Goal: Transaction & Acquisition: Purchase product/service

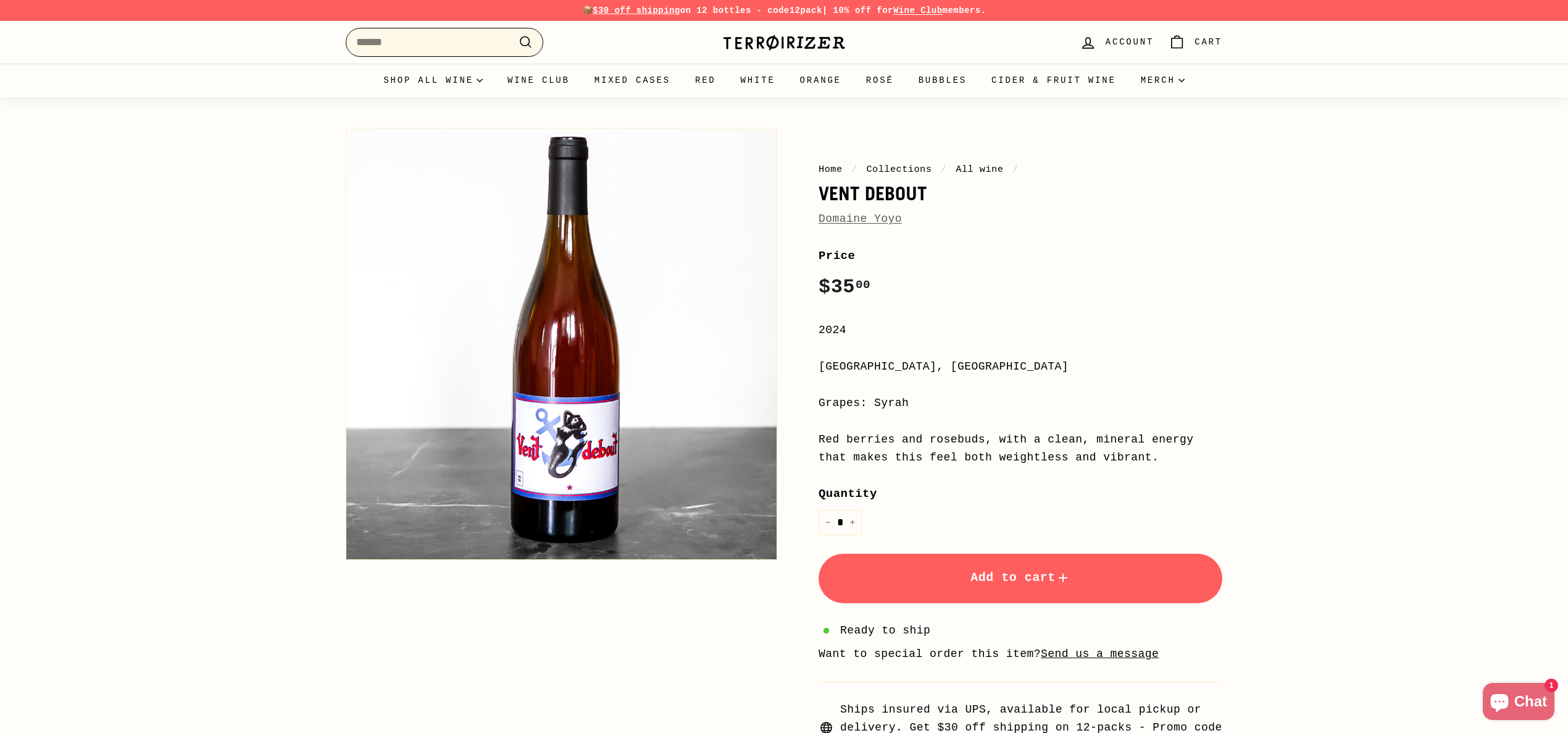
click at [435, 46] on input "Search" at bounding box center [445, 42] width 197 height 29
click at [993, 582] on span "Add to cart" at bounding box center [1021, 577] width 100 height 14
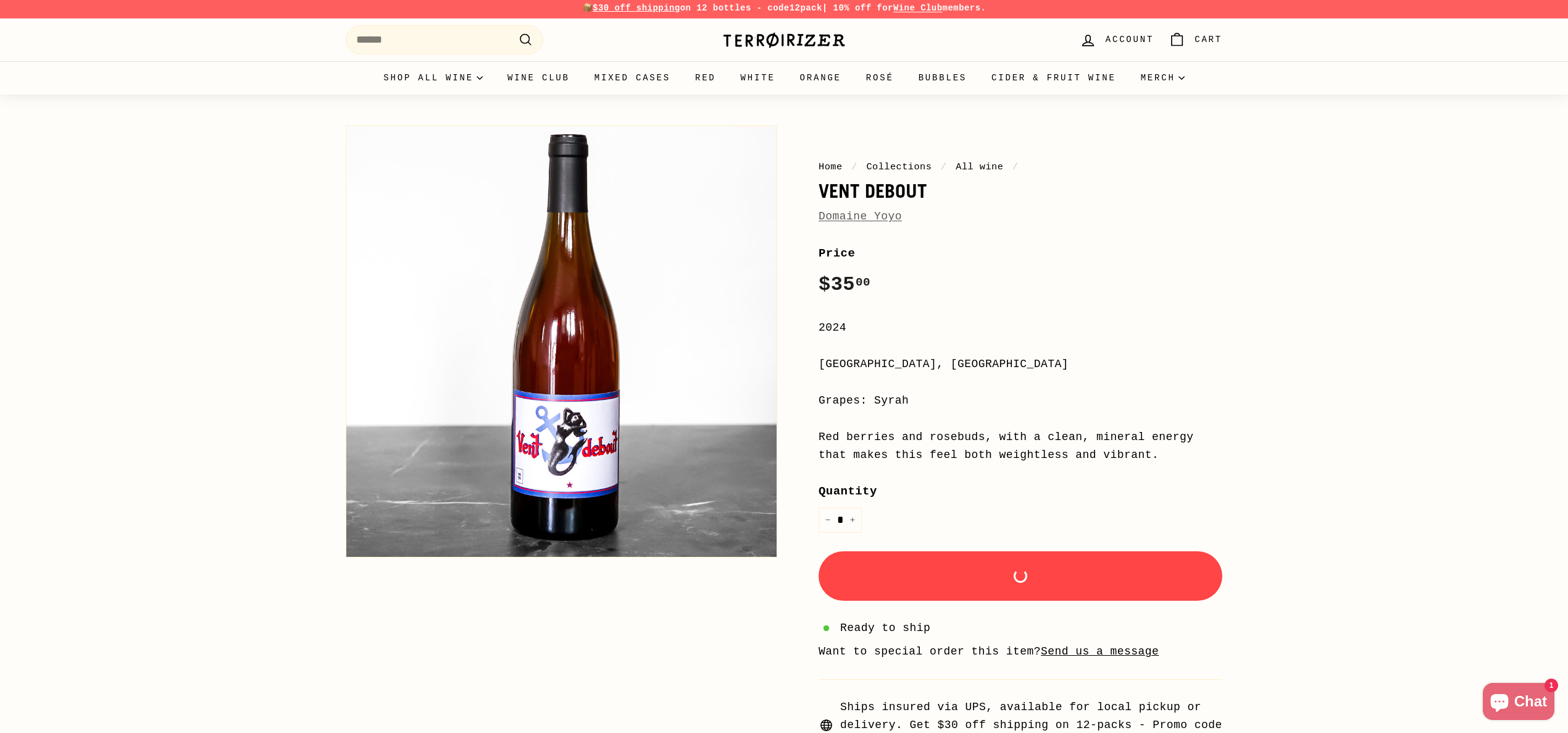
scroll to position [4, 0]
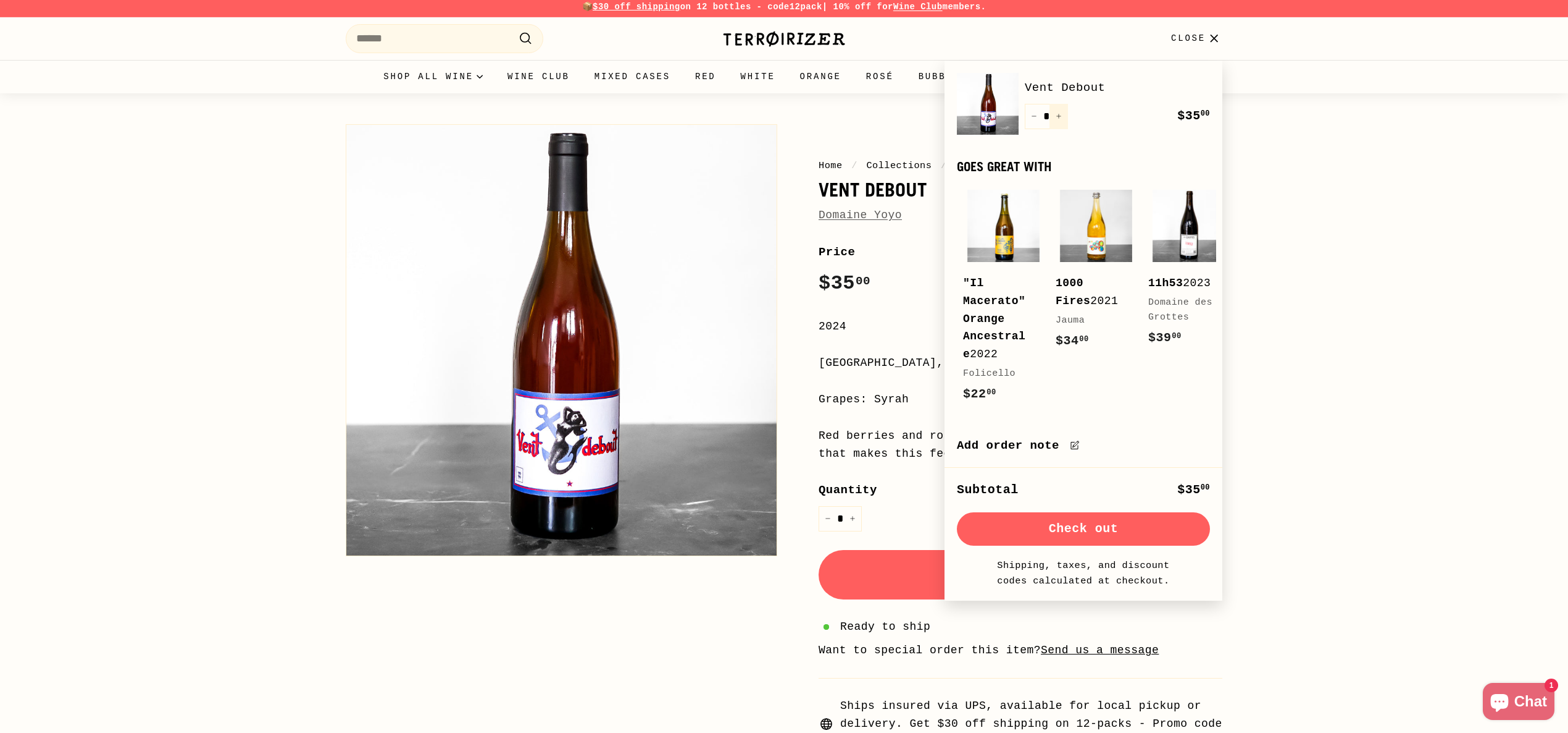
click at [1058, 112] on button "+" at bounding box center [1059, 116] width 19 height 25
type input "*"
click at [1058, 112] on div "Quantity * − + Remove" at bounding box center [1046, 116] width 43 height 25
click at [1112, 529] on button "Check out" at bounding box center [1083, 528] width 253 height 34
click at [1063, 115] on button "+" at bounding box center [1059, 116] width 19 height 25
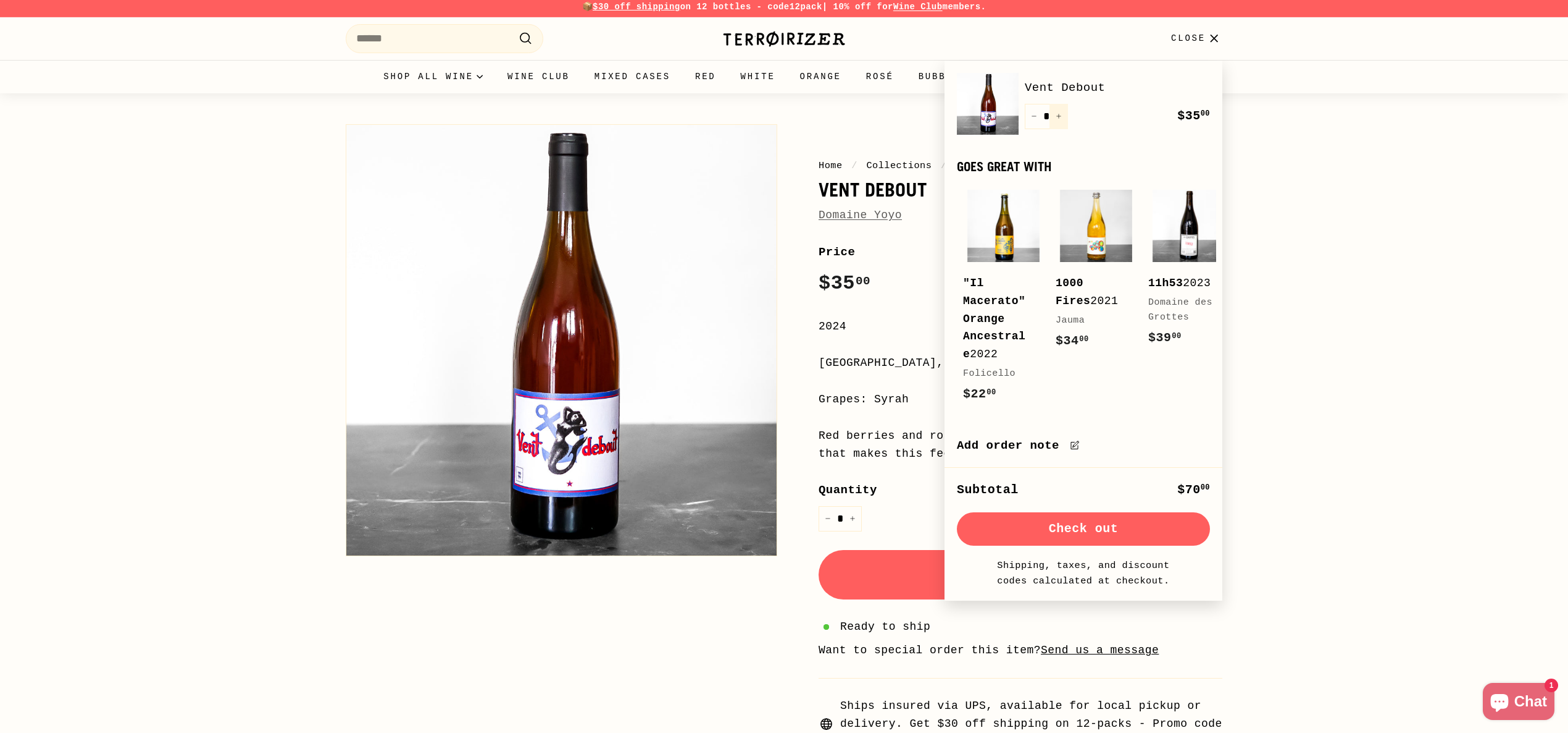
type input "*"
click at [1116, 531] on button "Check out" at bounding box center [1083, 528] width 253 height 34
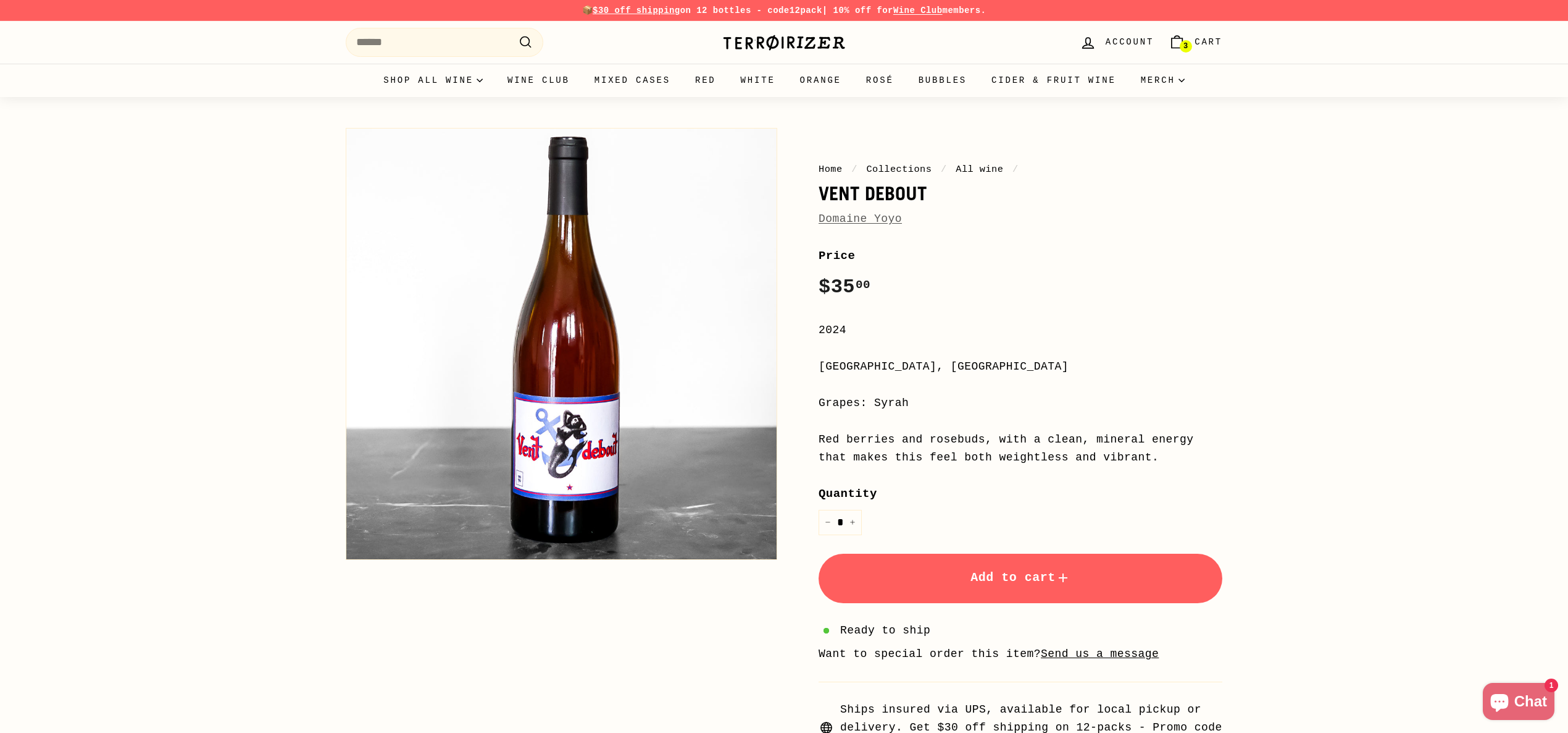
scroll to position [4, 0]
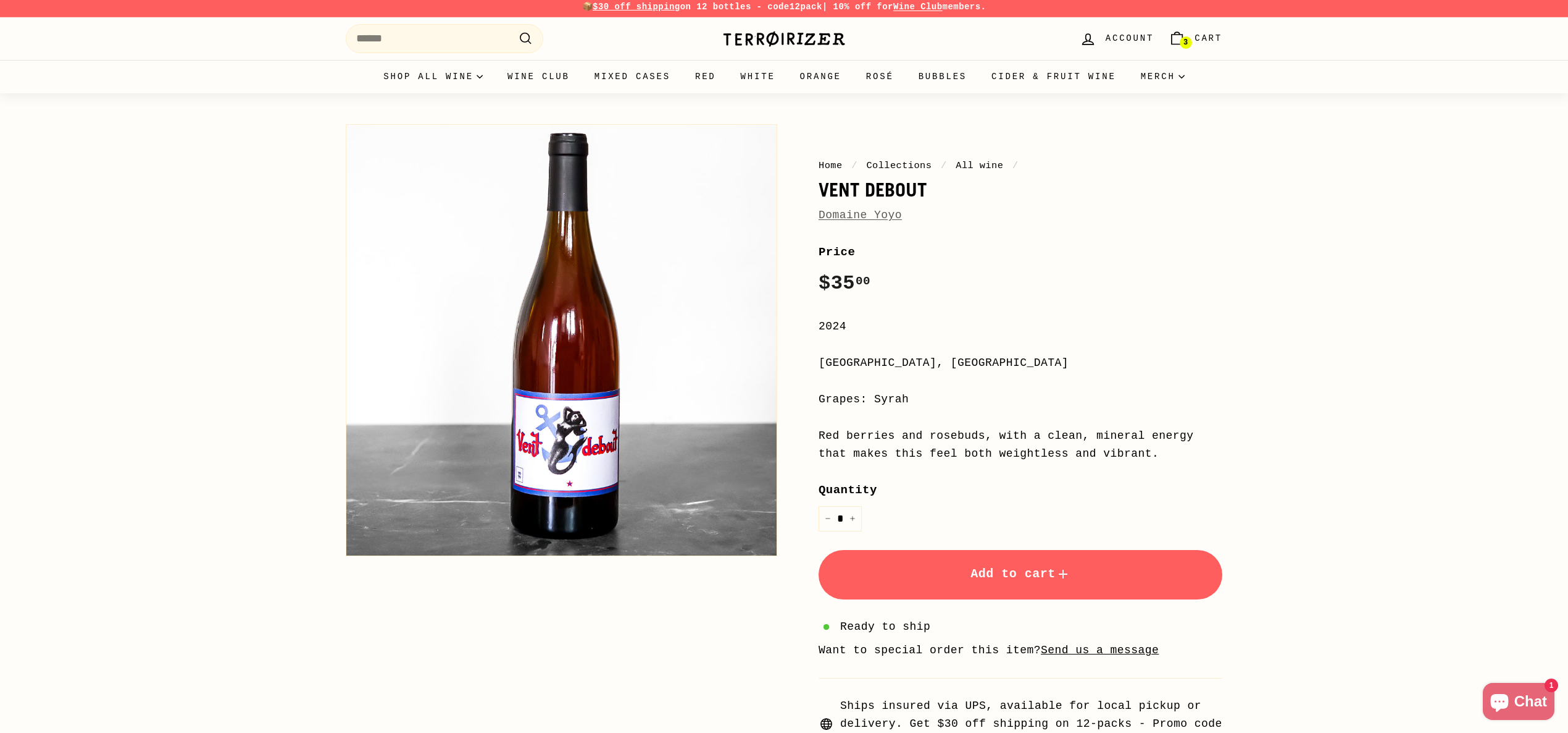
click at [1216, 45] on span "Cart" at bounding box center [1209, 38] width 28 height 14
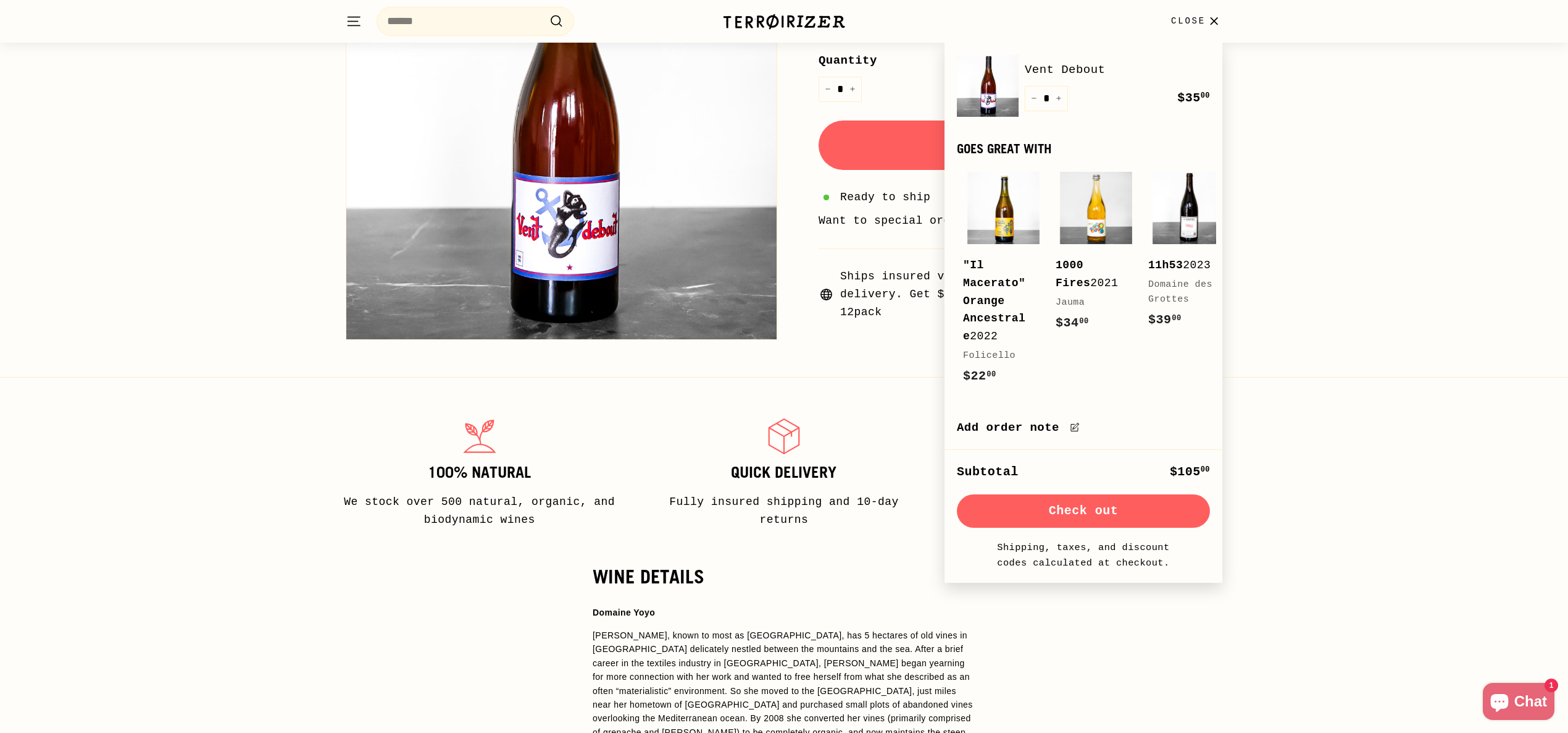
scroll to position [428, 0]
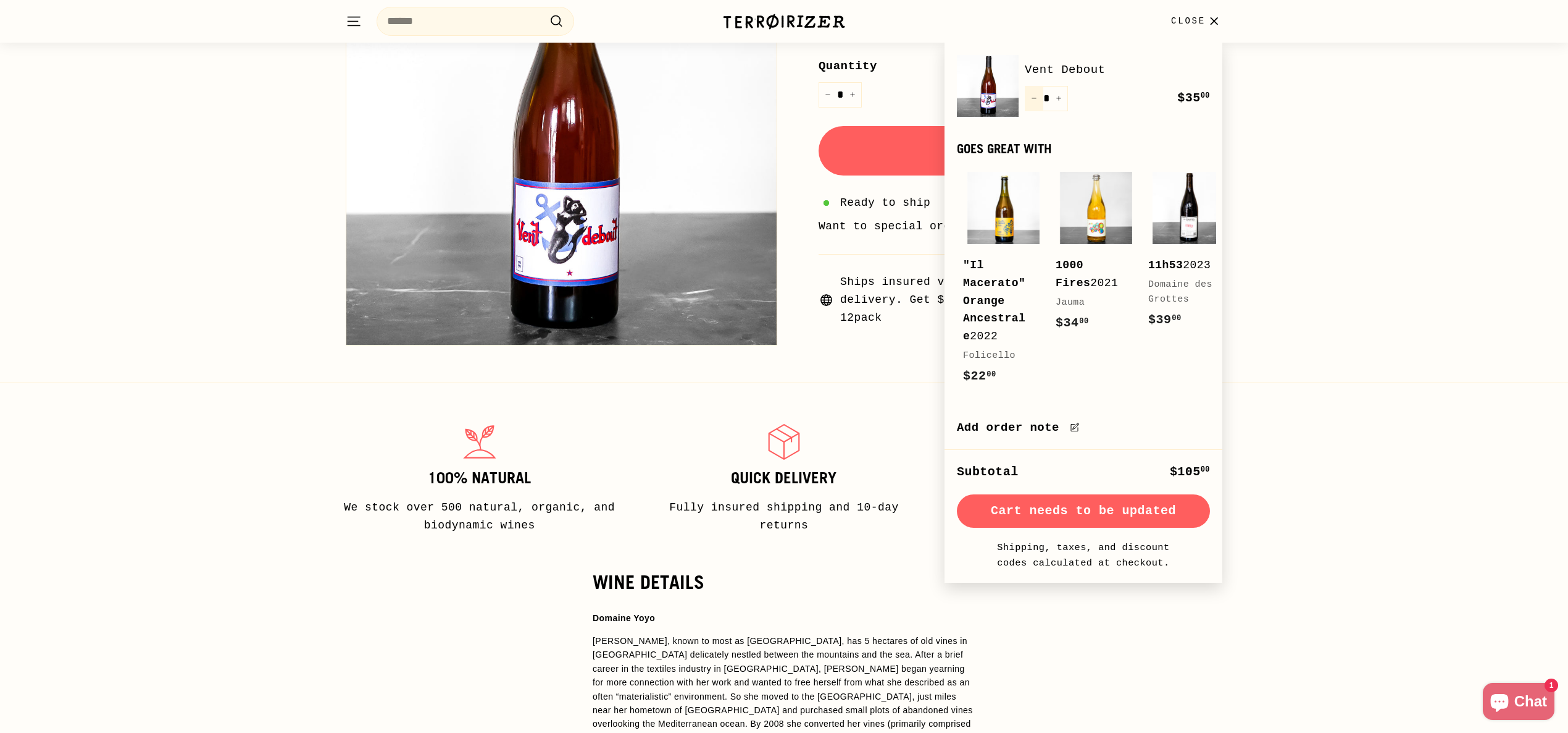
click at [1037, 101] on icon "Reduce item quantity by one" at bounding box center [1034, 98] width 6 height 6
type input "*"
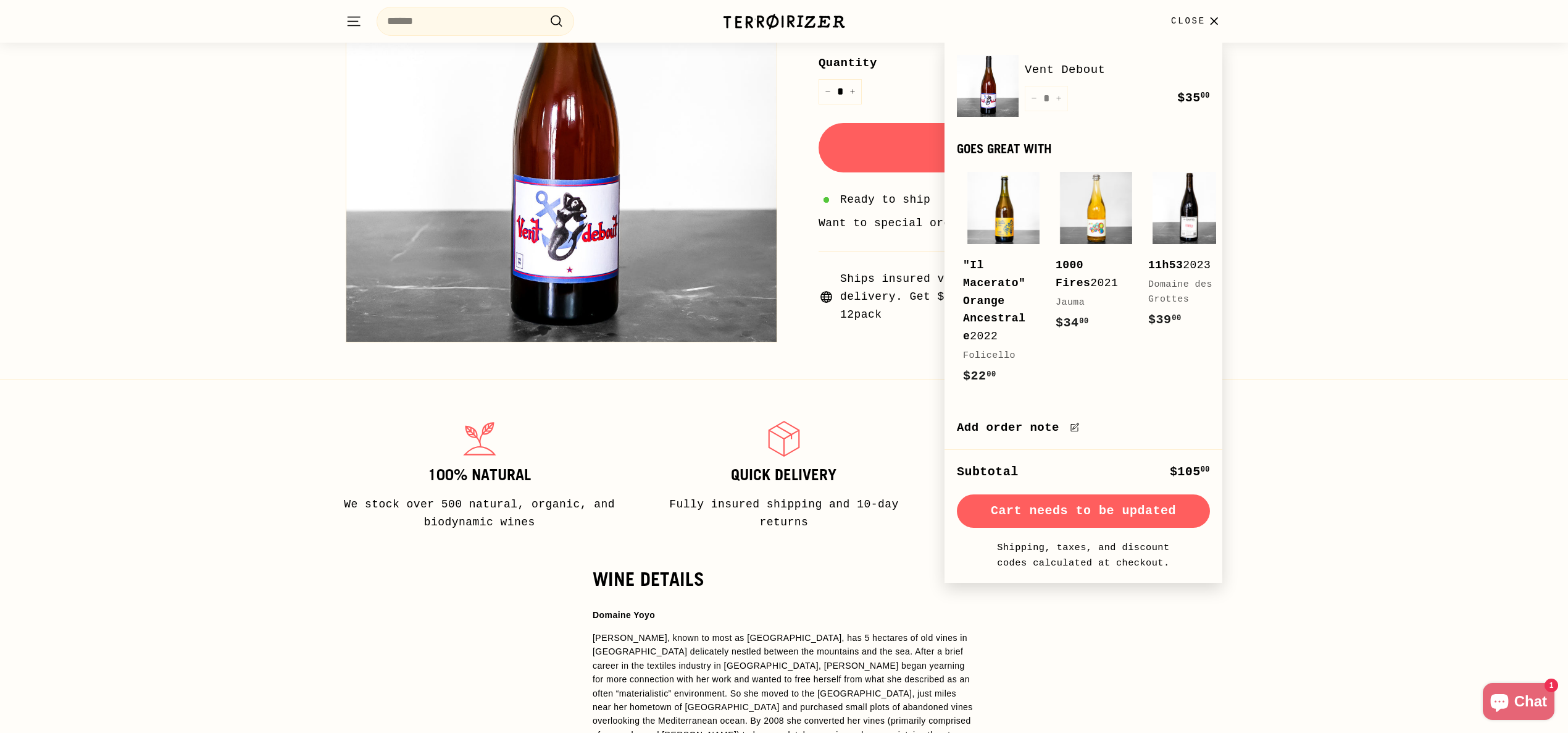
click at [1037, 101] on div "Quantity * − + Remove" at bounding box center [1046, 98] width 43 height 25
click at [1034, 99] on icon "Reduce item quantity by one" at bounding box center [1034, 98] width 6 height 6
type input "*"
click at [1034, 99] on icon "Reduce item quantity by one" at bounding box center [1034, 98] width 6 height 6
type input "*"
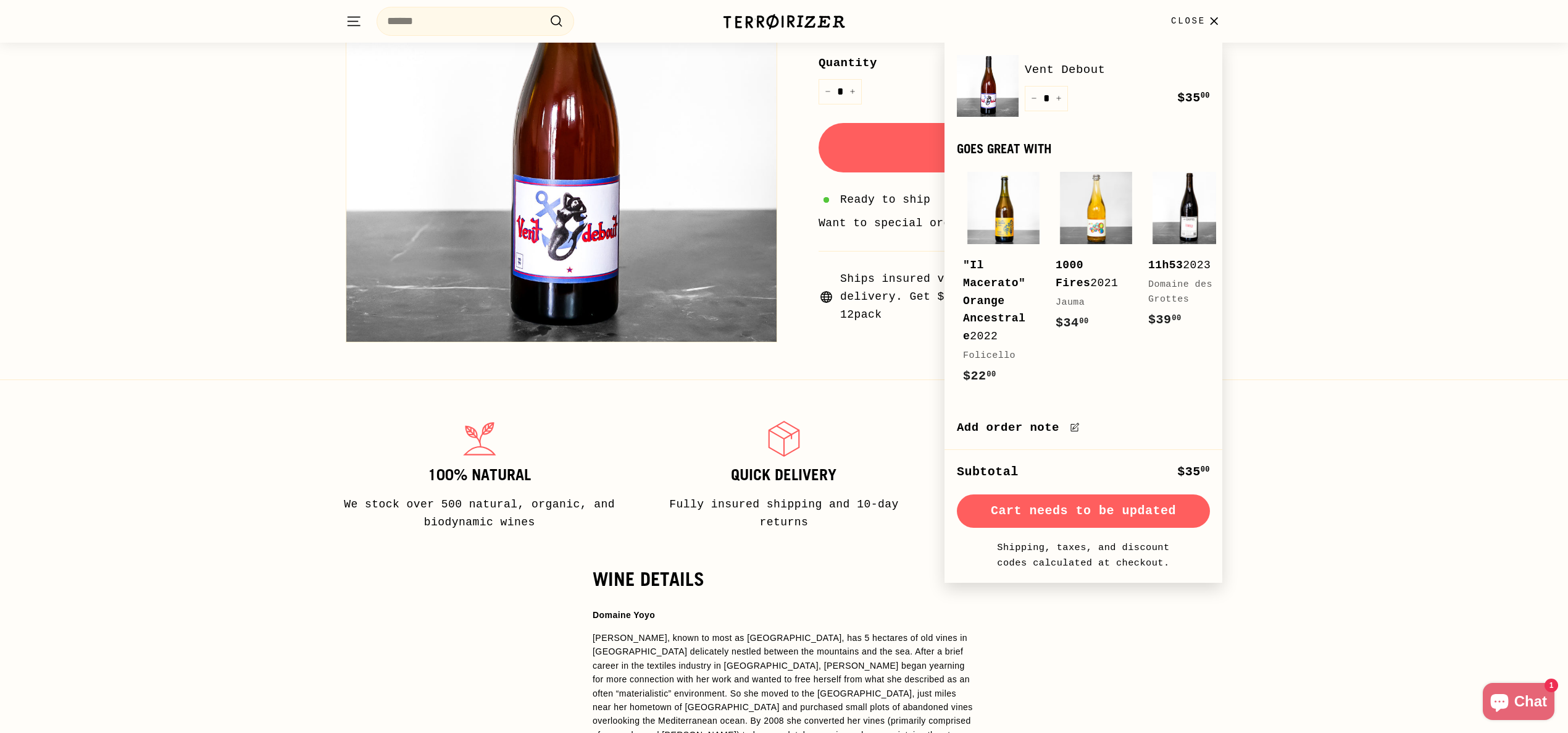
scroll to position [429, 0]
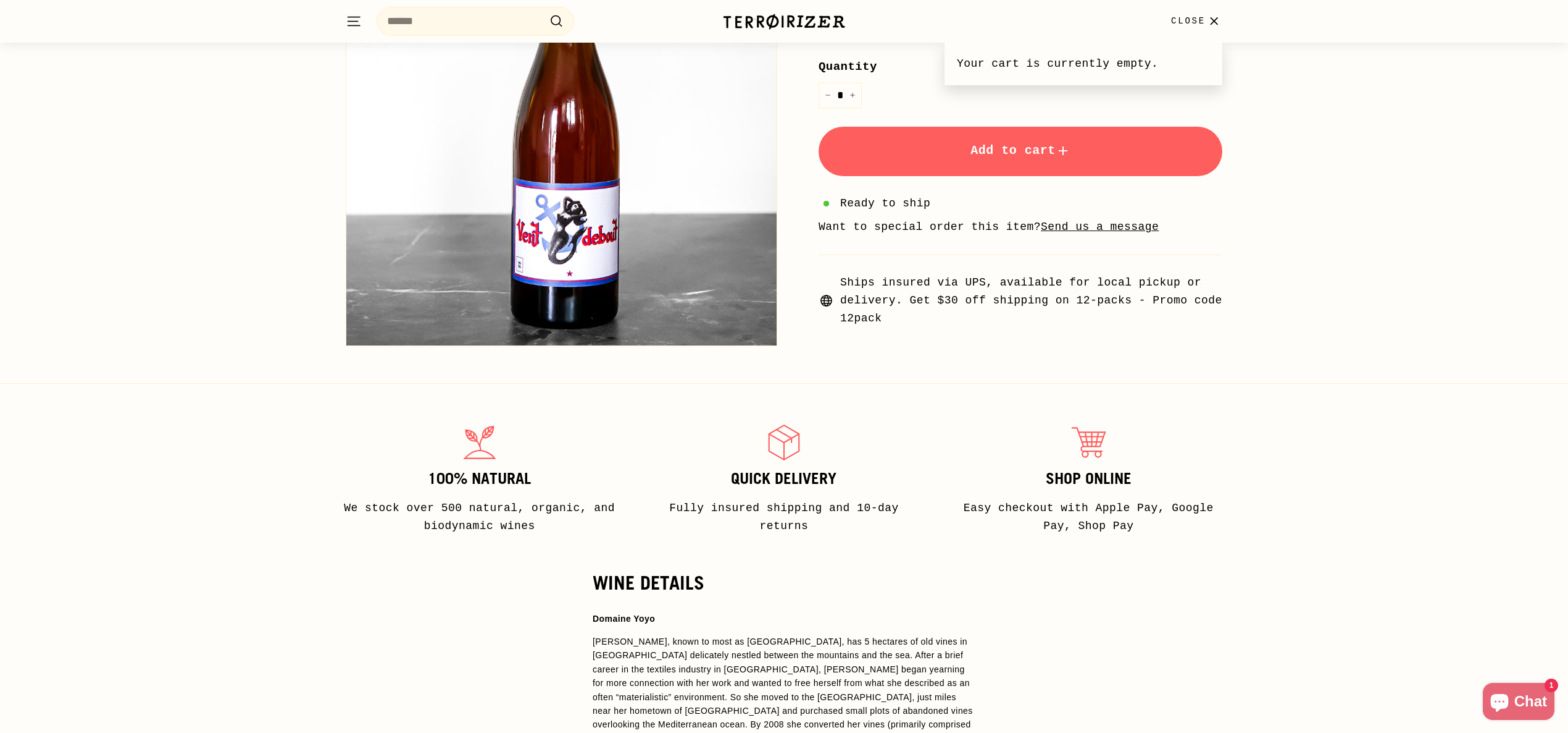
click at [1212, 25] on icon "button" at bounding box center [1214, 21] width 16 height 16
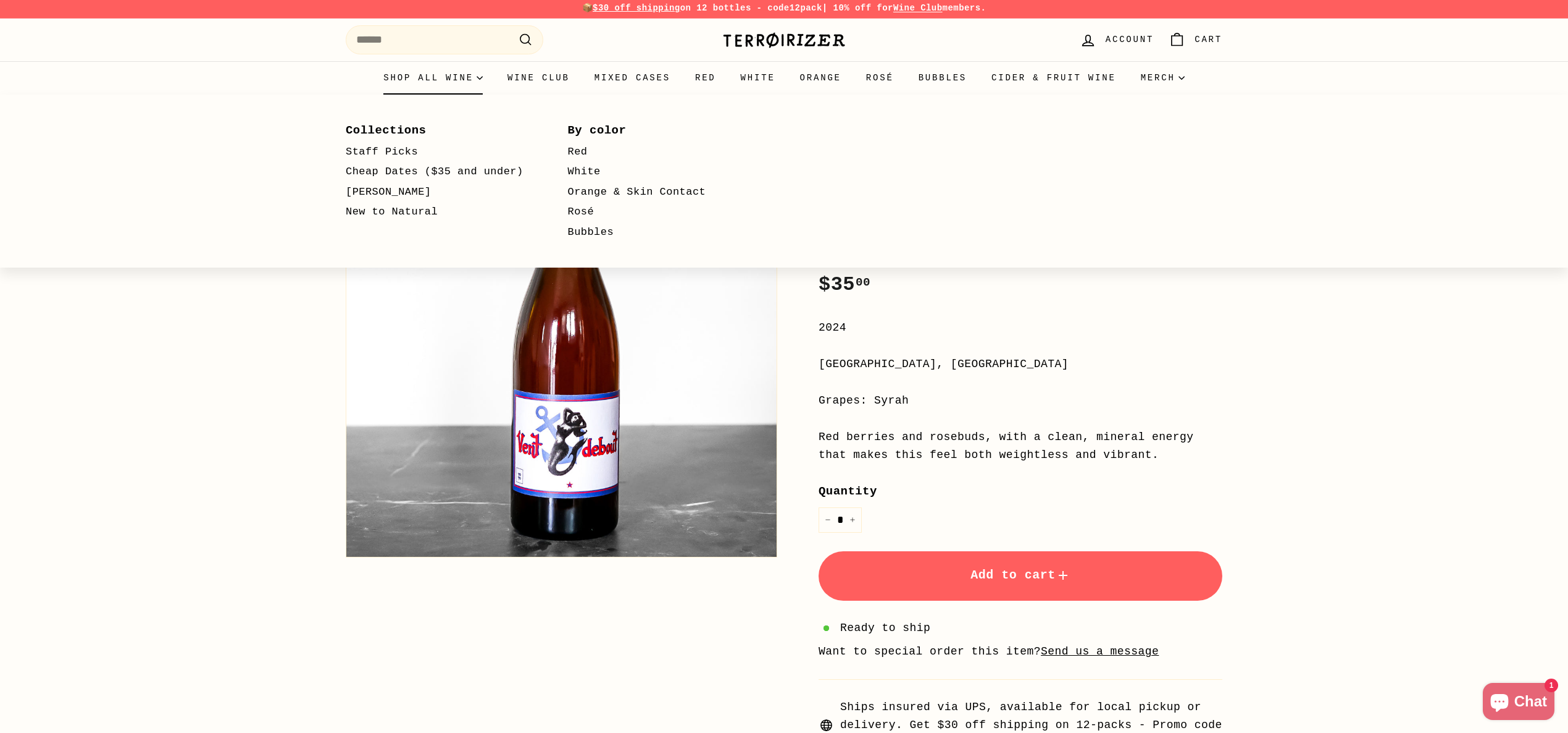
scroll to position [1, 0]
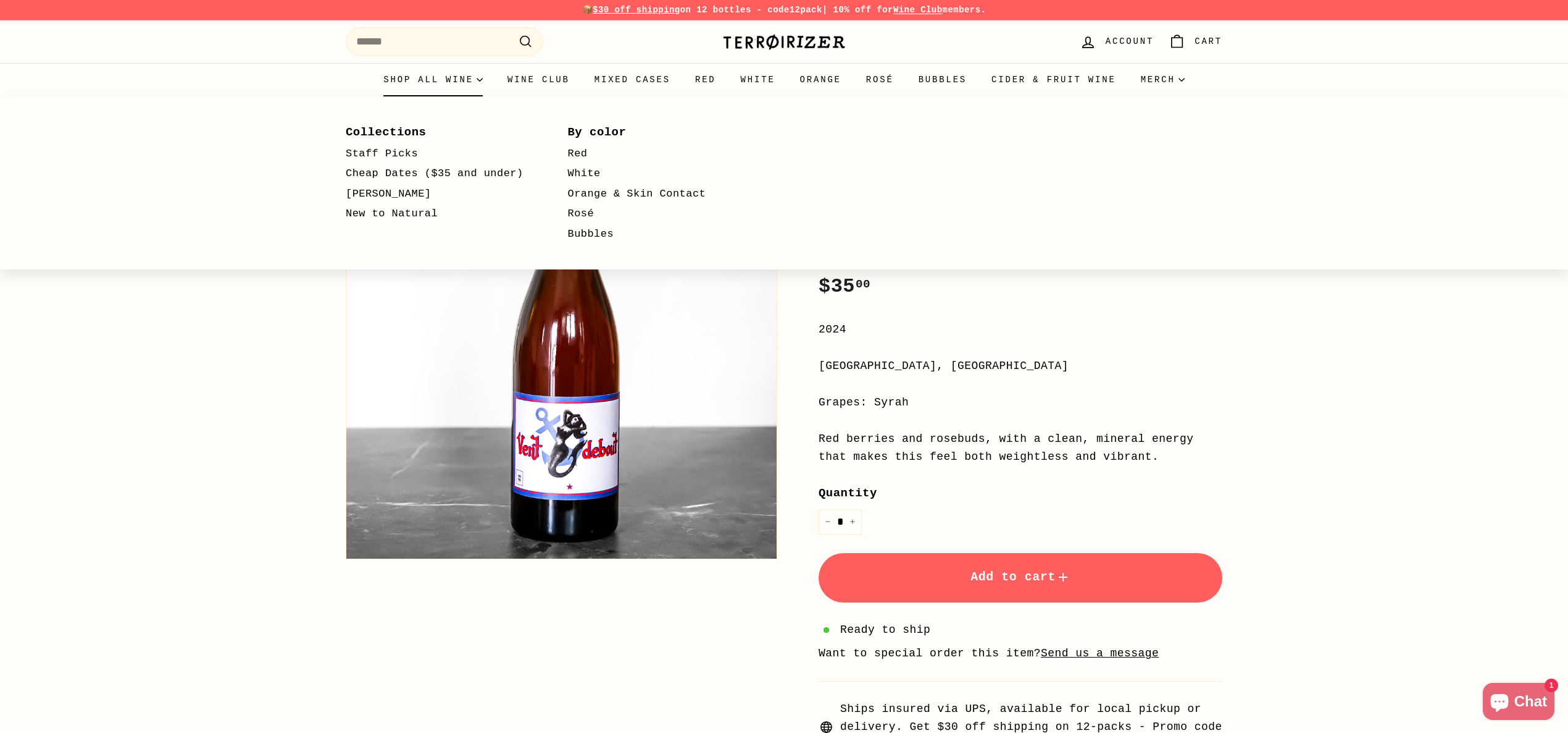
click at [452, 79] on summary "Shop all wine" at bounding box center [433, 79] width 124 height 34
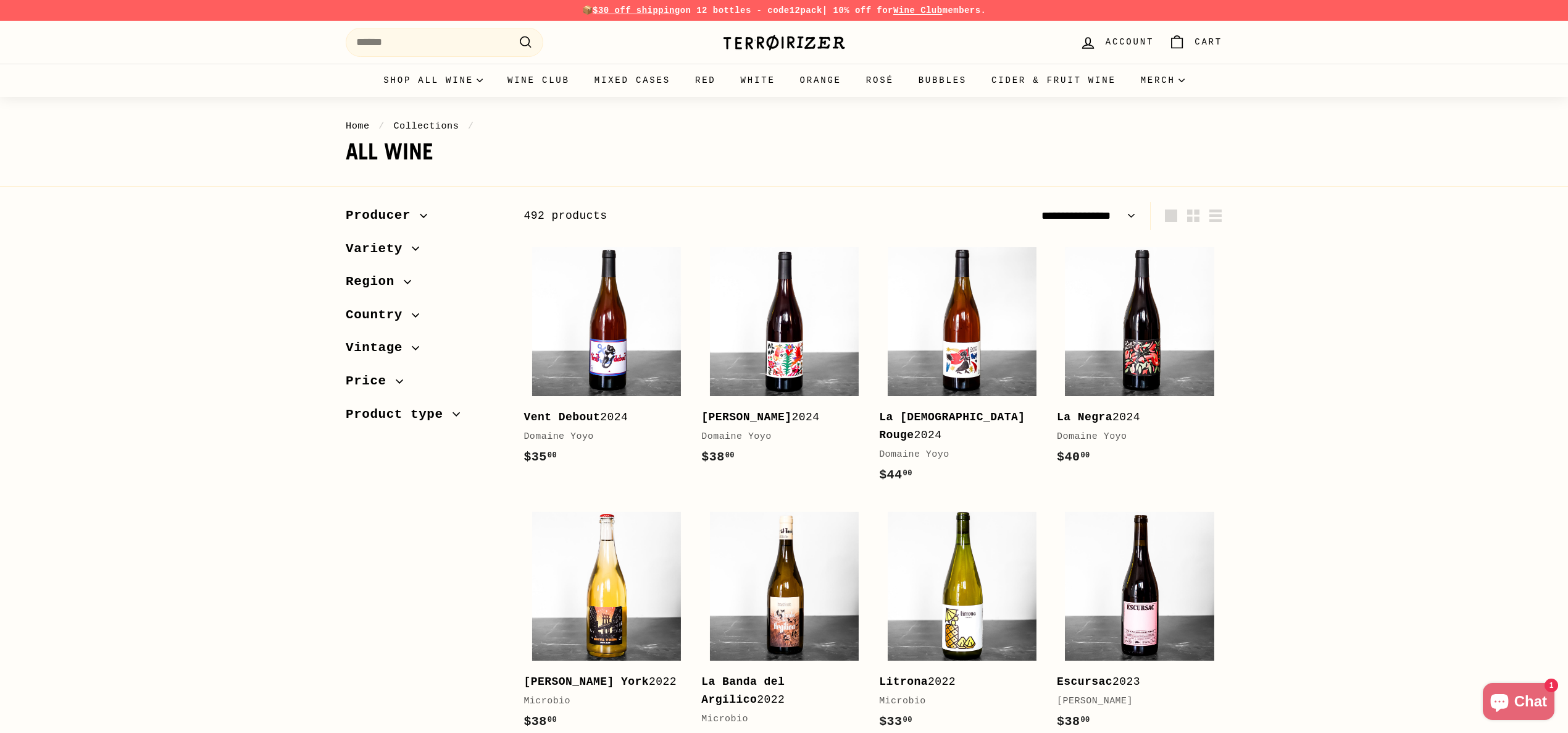
select select "**********"
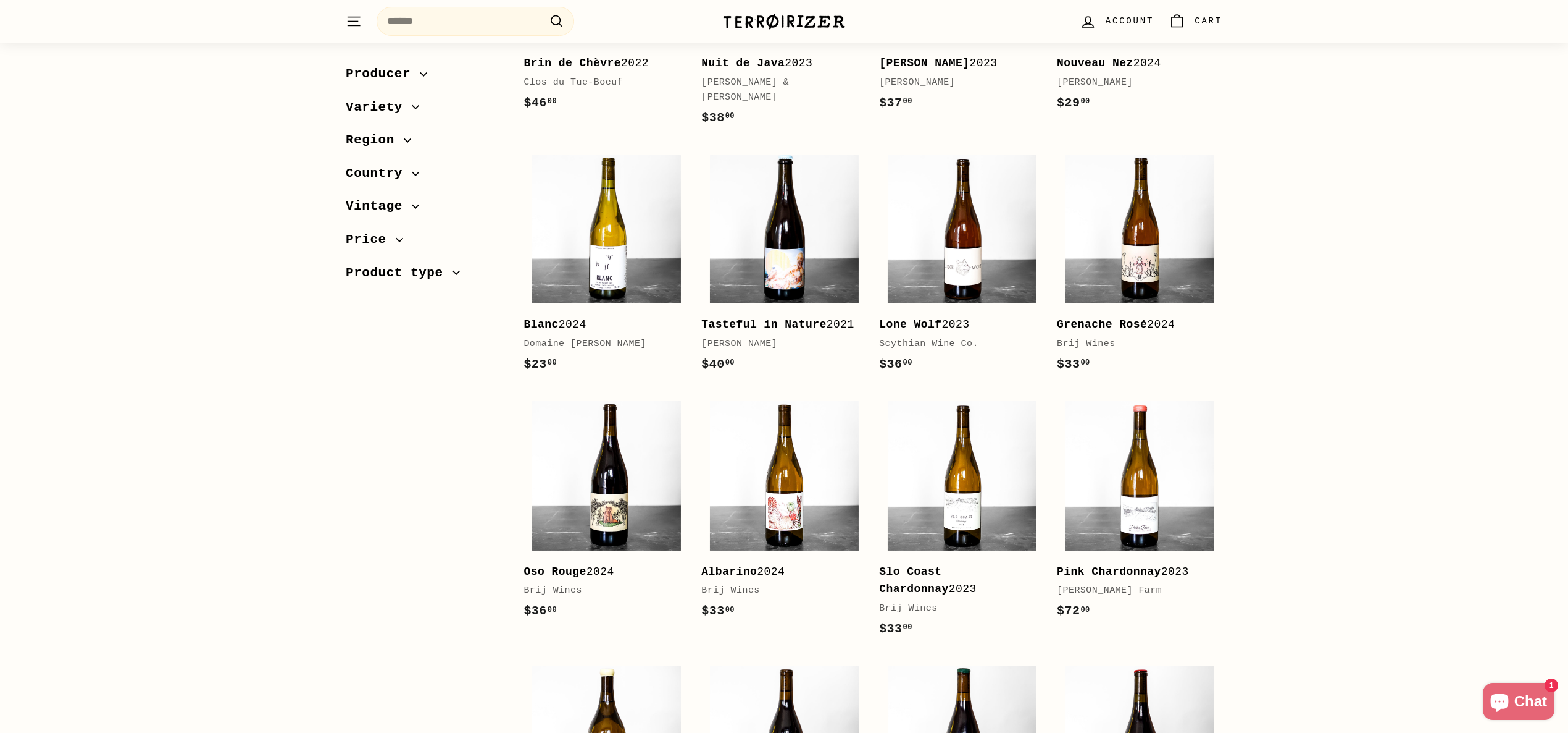
scroll to position [1404, 0]
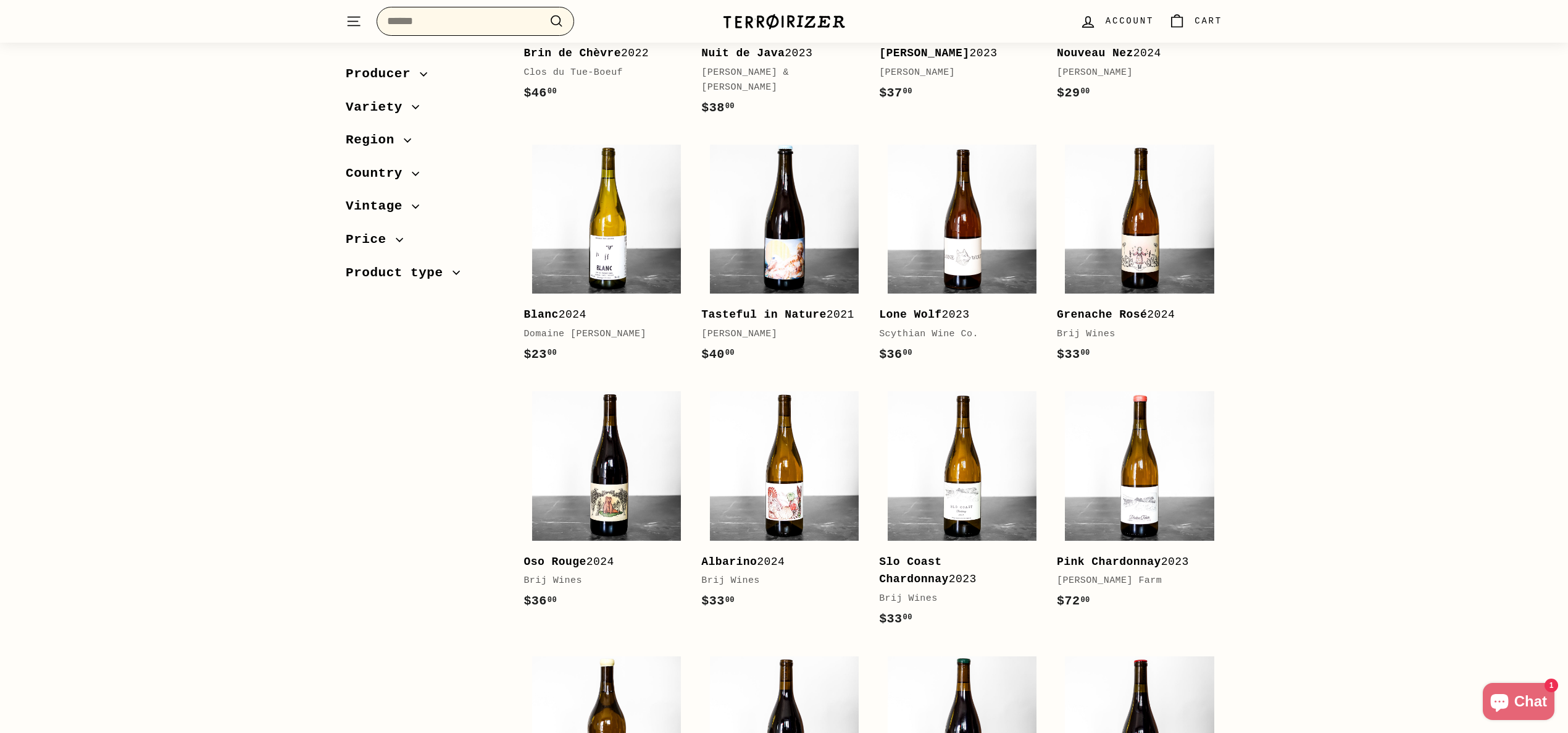
click at [430, 19] on input "Search" at bounding box center [475, 21] width 197 height 29
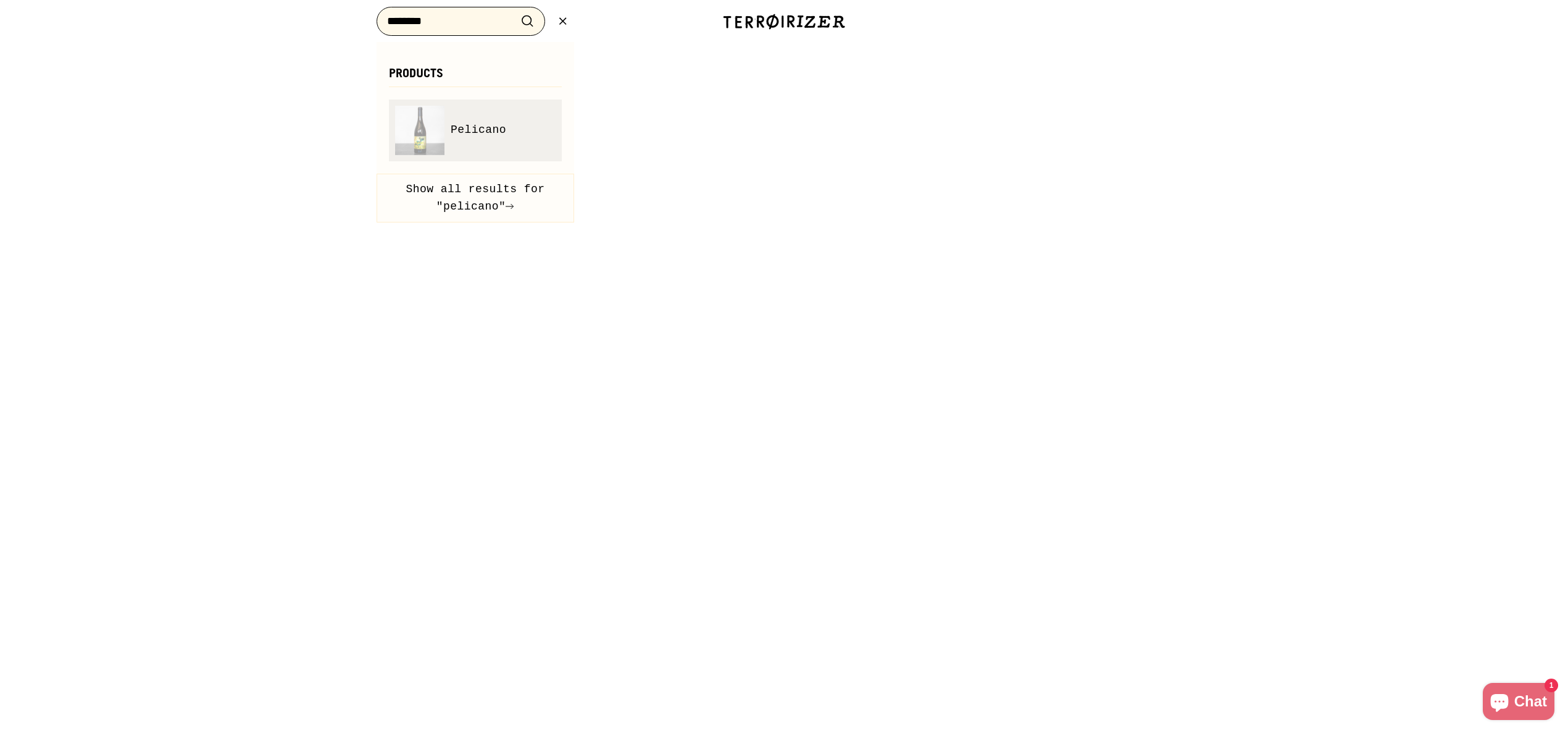
type input "********"
click at [488, 123] on span "Pelicano" at bounding box center [479, 129] width 56 height 18
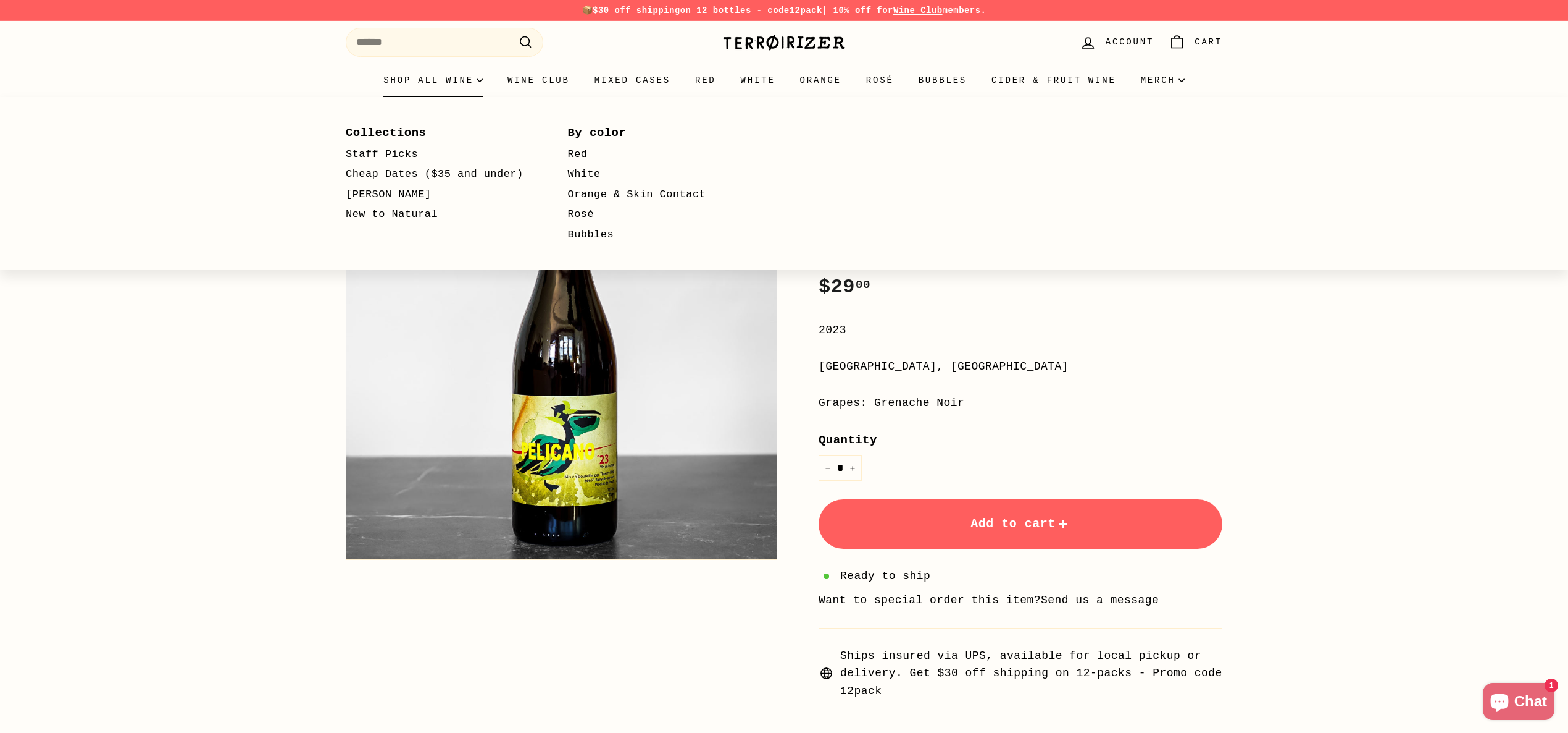
click at [430, 79] on summary "Shop all wine" at bounding box center [433, 80] width 124 height 34
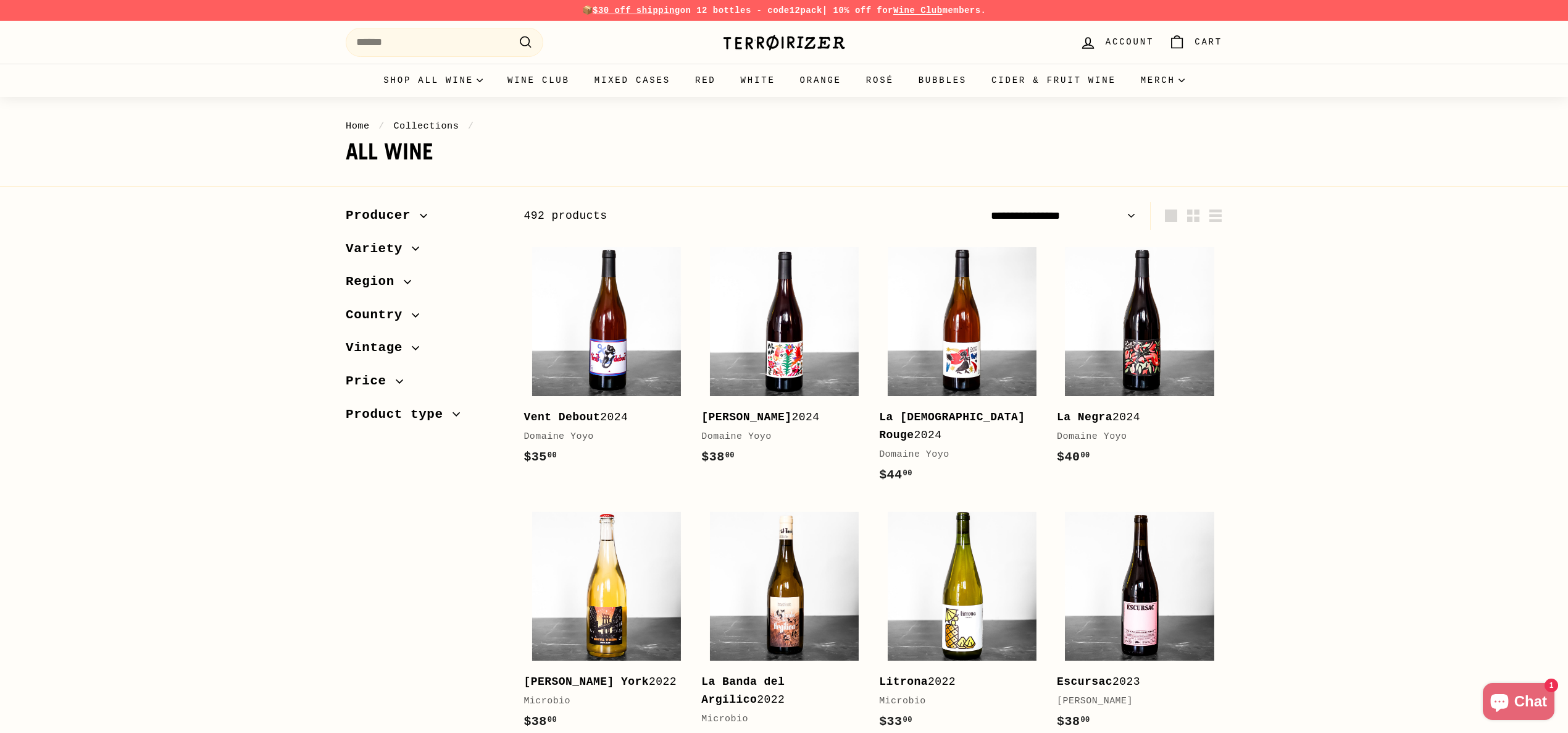
click at [1073, 207] on select "**********" at bounding box center [1063, 216] width 155 height 28
select select "**********"
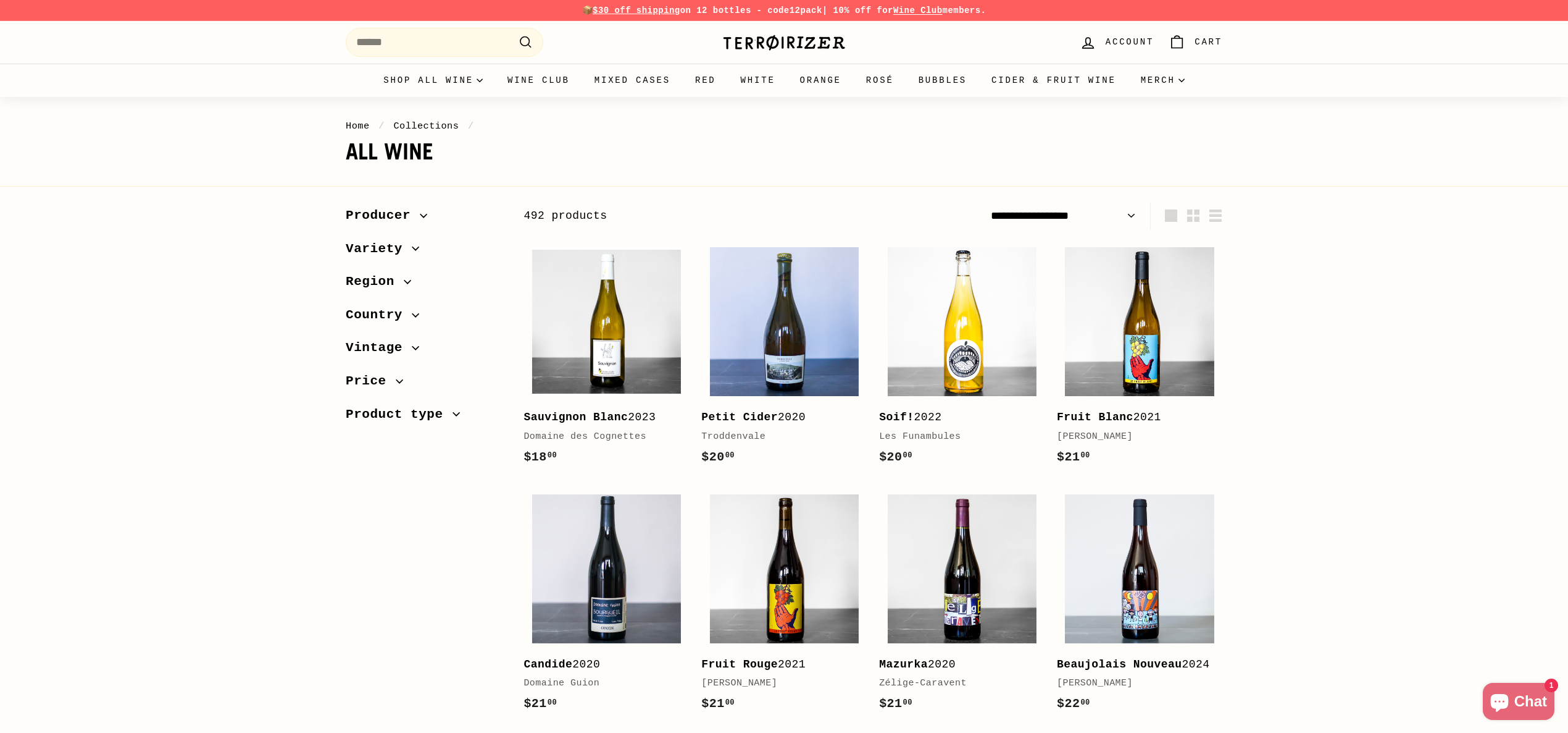
click at [400, 378] on icon "button" at bounding box center [400, 381] width 7 height 7
drag, startPoint x: 1416, startPoint y: 288, endPoint x: 1201, endPoint y: 263, distance: 216.4
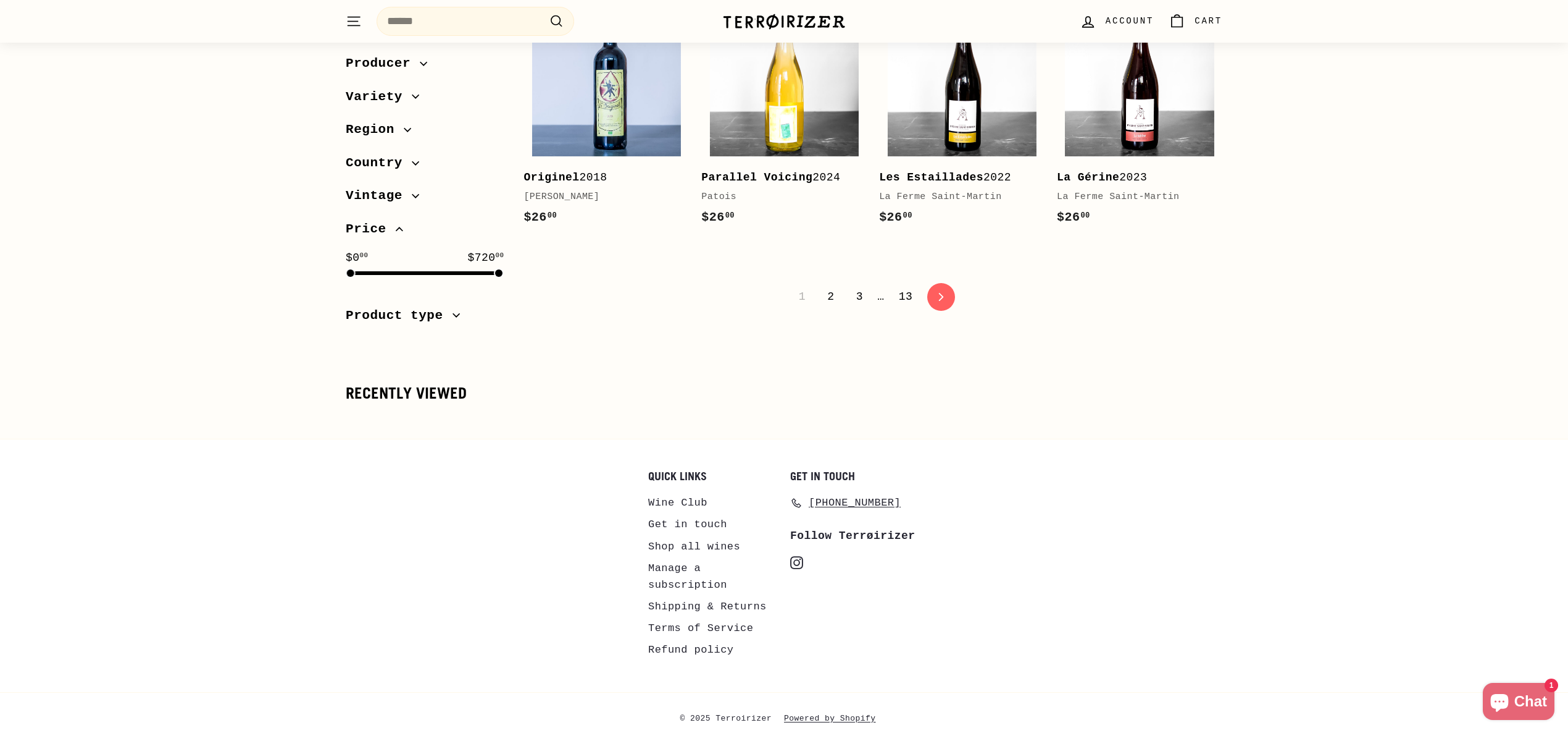
scroll to position [2642, 0]
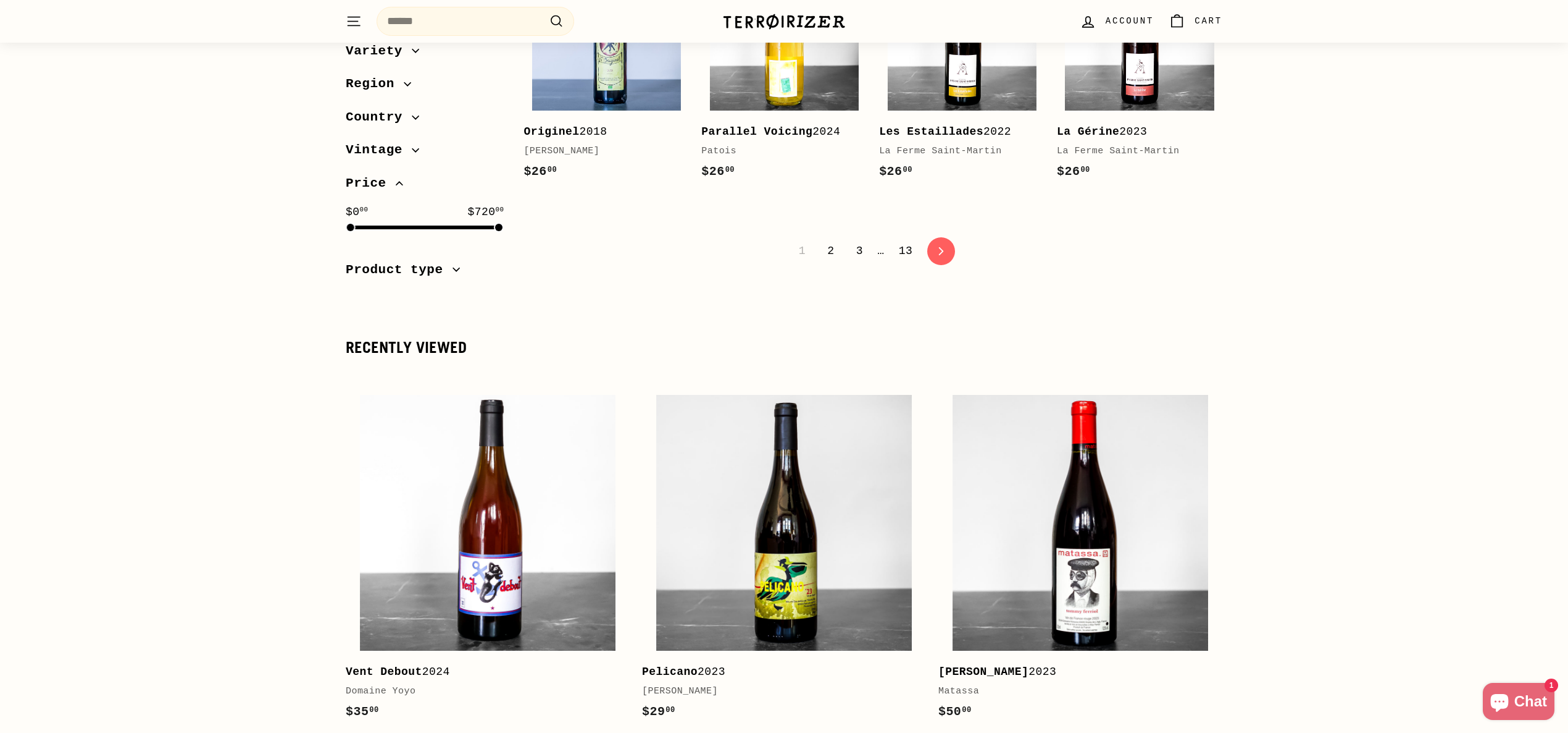
click at [862, 240] on link "3" at bounding box center [860, 250] width 21 height 21
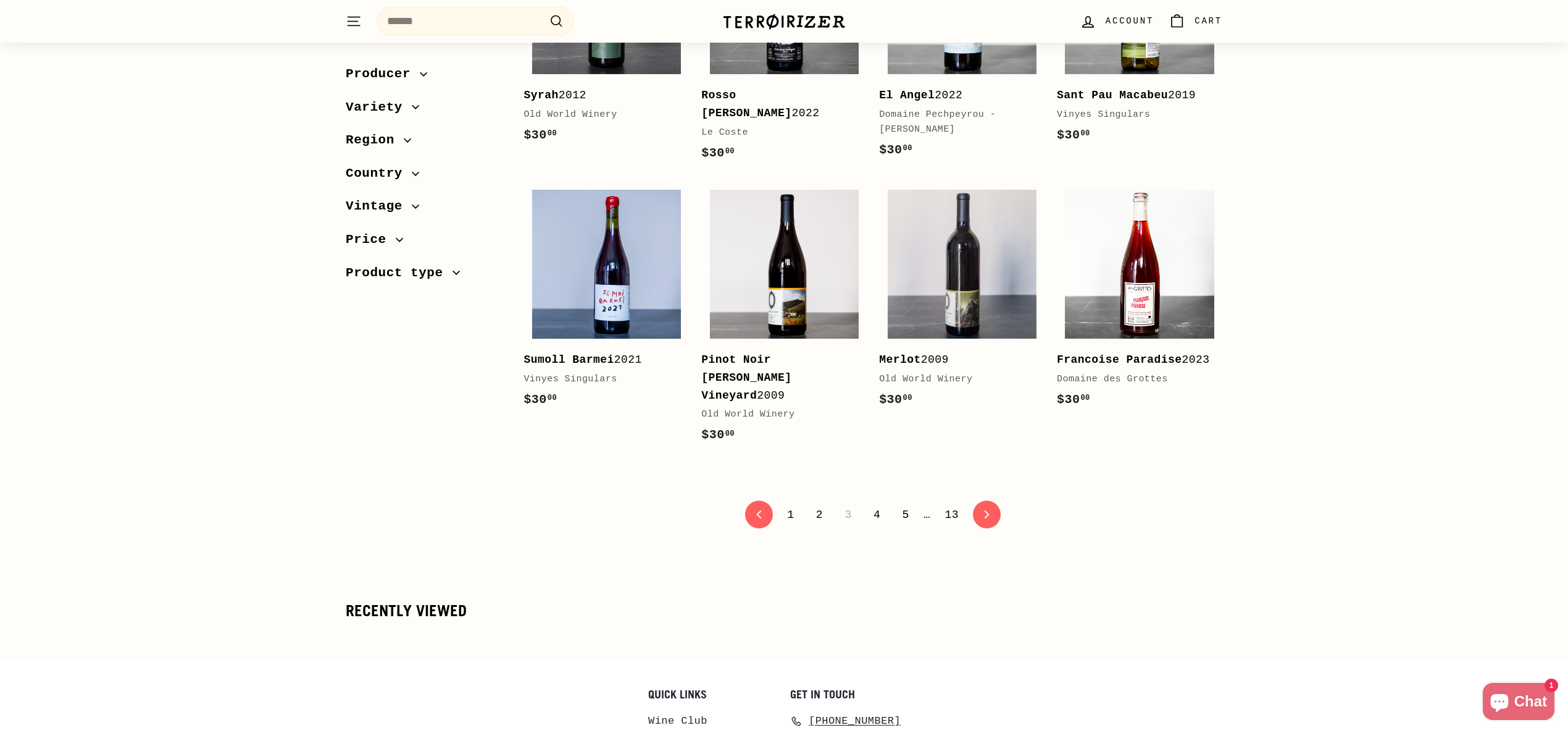
scroll to position [2382, 0]
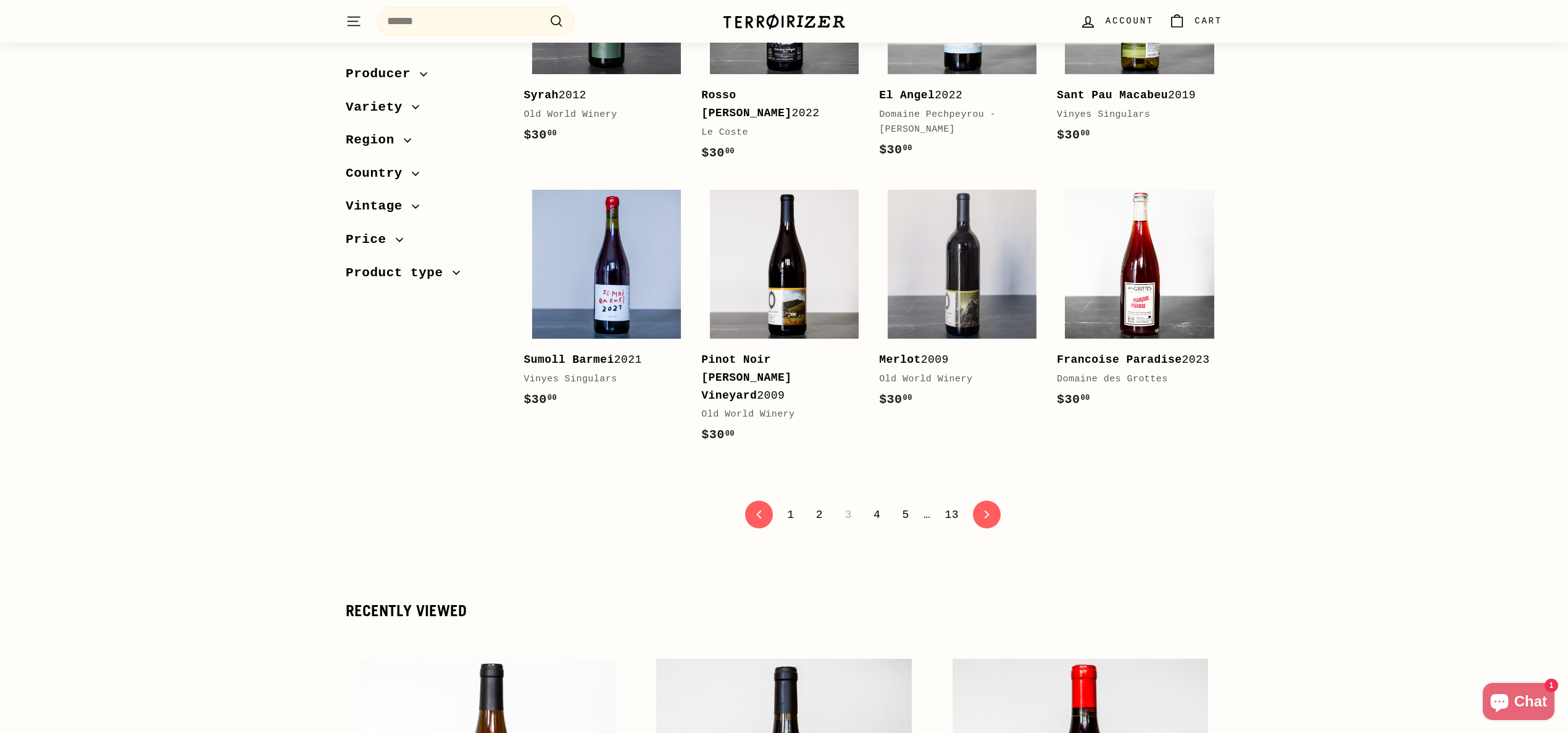
click at [908, 504] on link "5" at bounding box center [905, 514] width 21 height 21
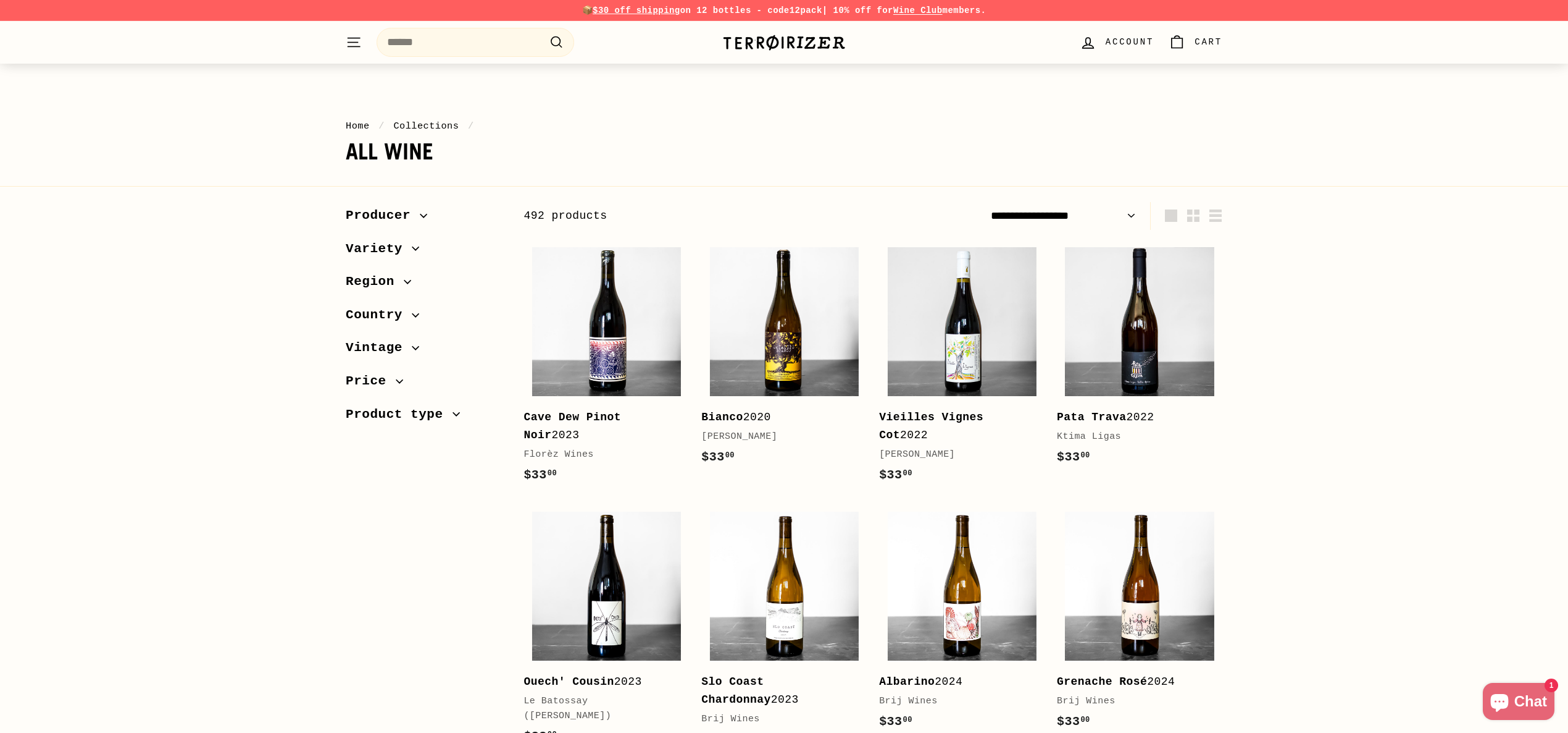
scroll to position [2546, 0]
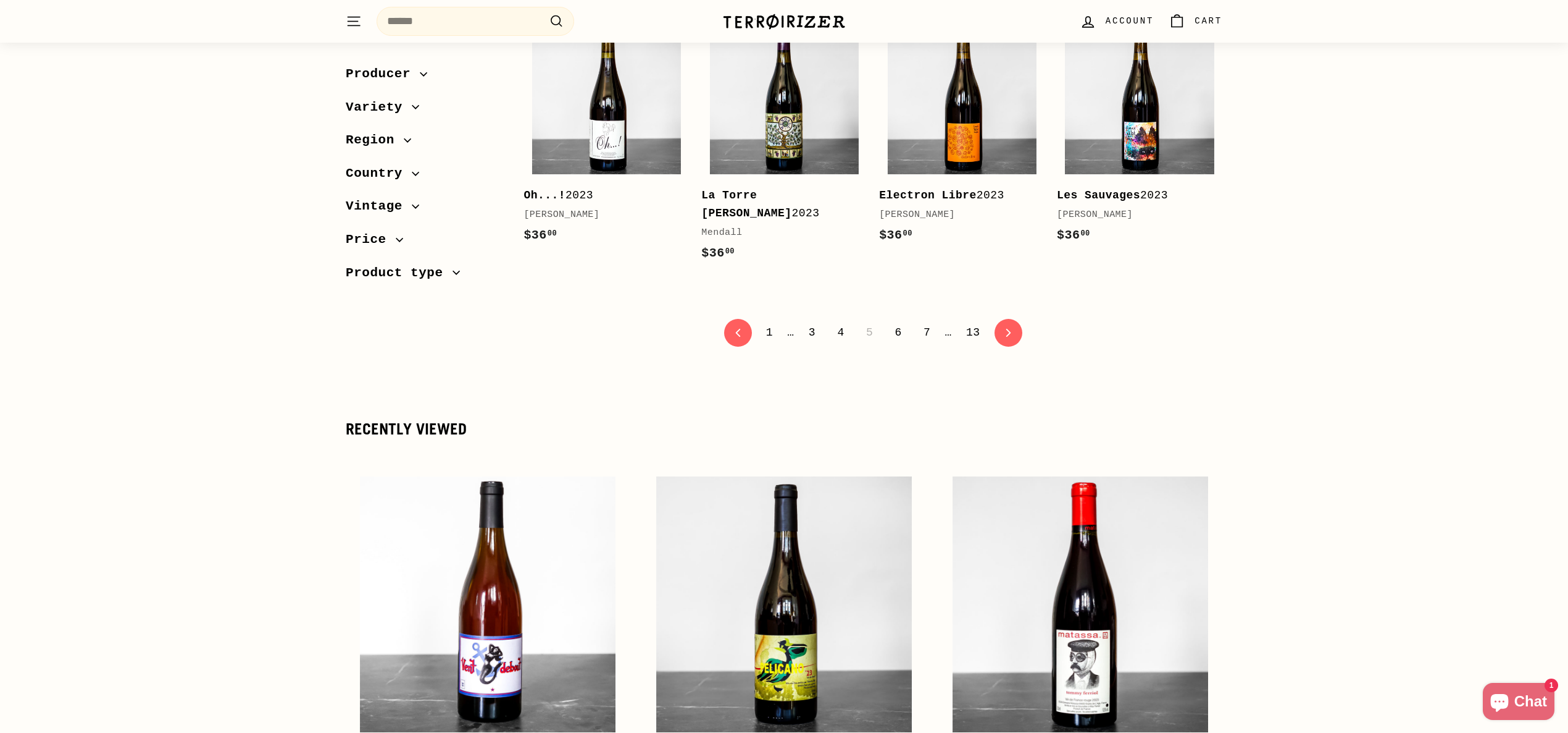
click at [926, 322] on link "7" at bounding box center [927, 332] width 21 height 21
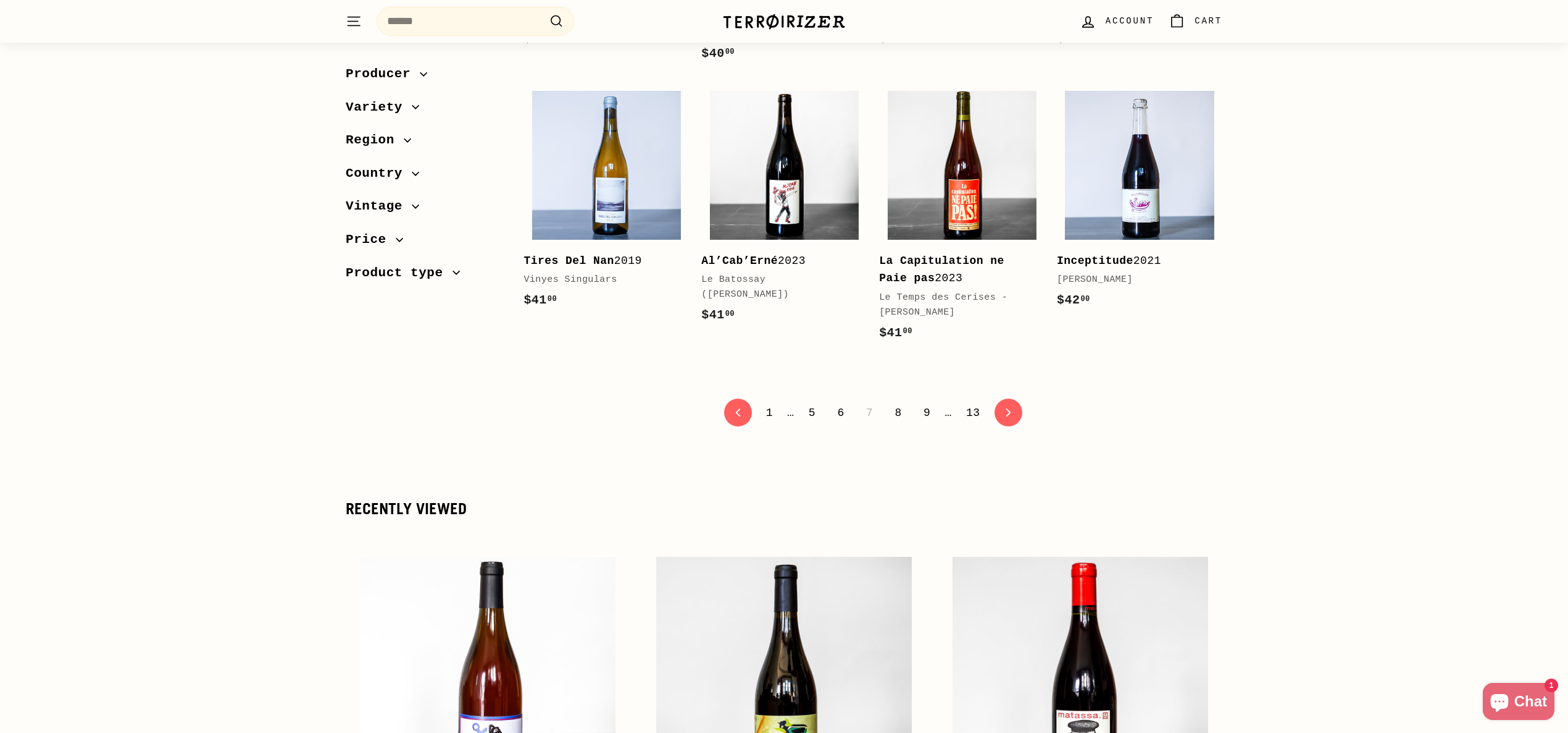
scroll to position [2532, 0]
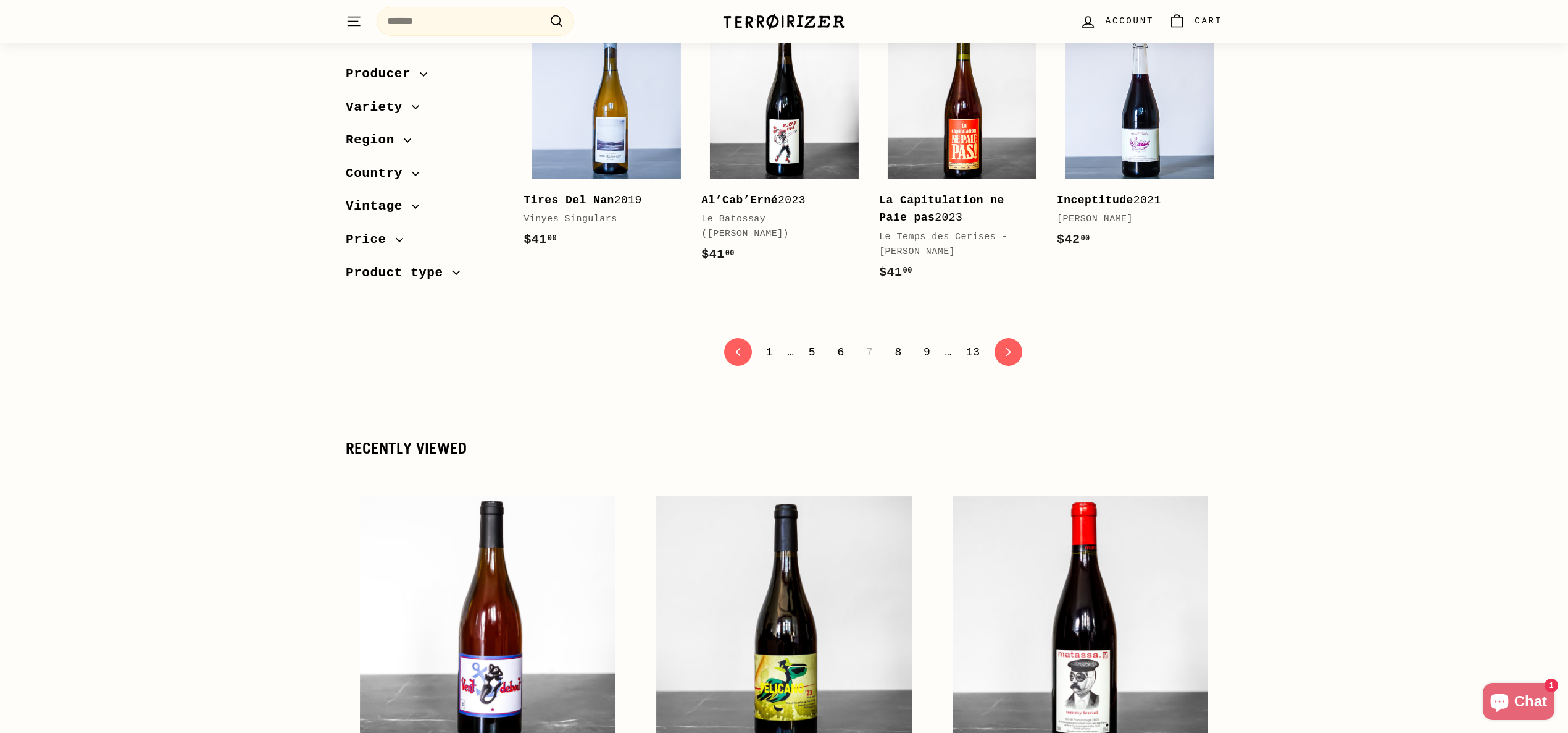
click at [928, 363] on link "9" at bounding box center [927, 352] width 21 height 21
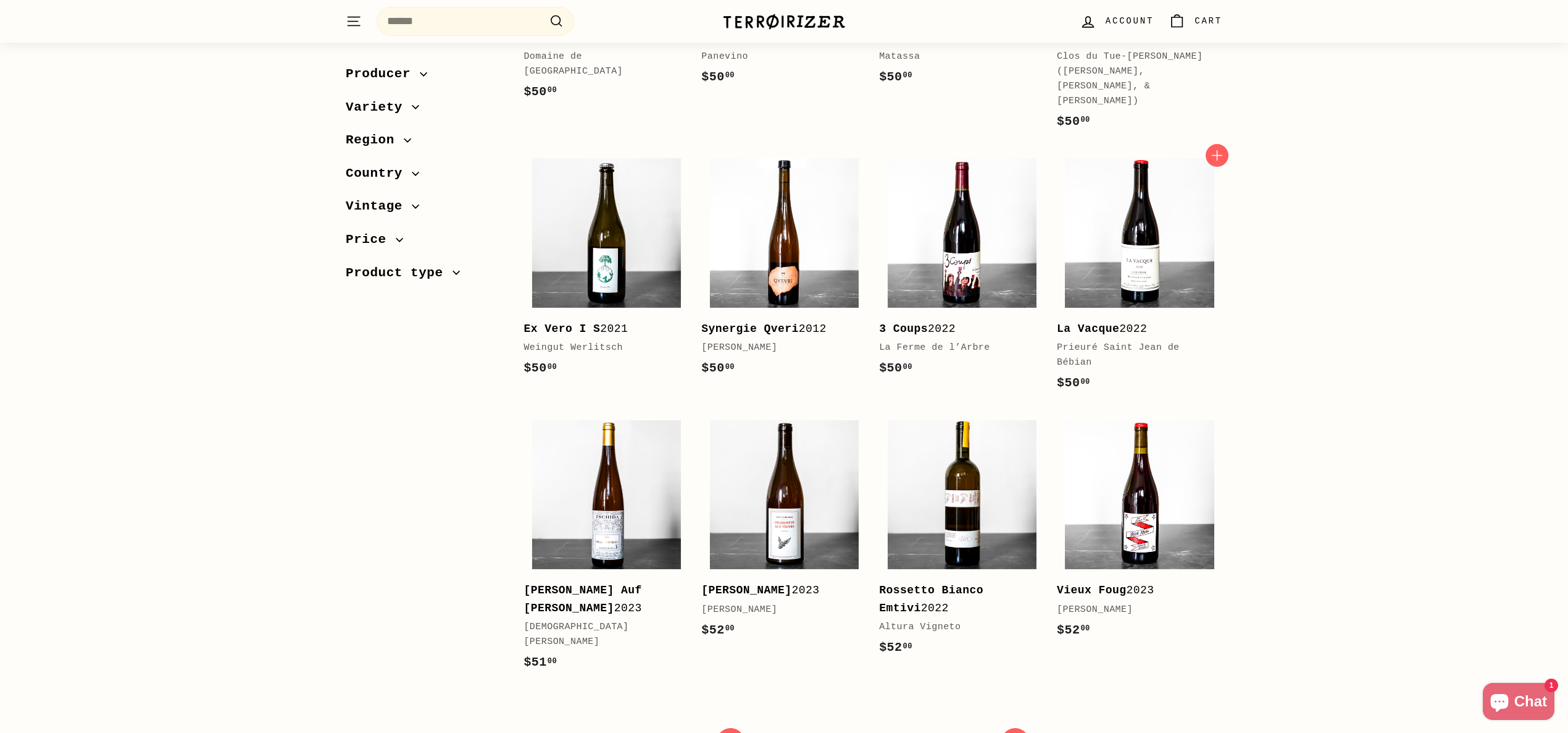
scroll to position [2298, 0]
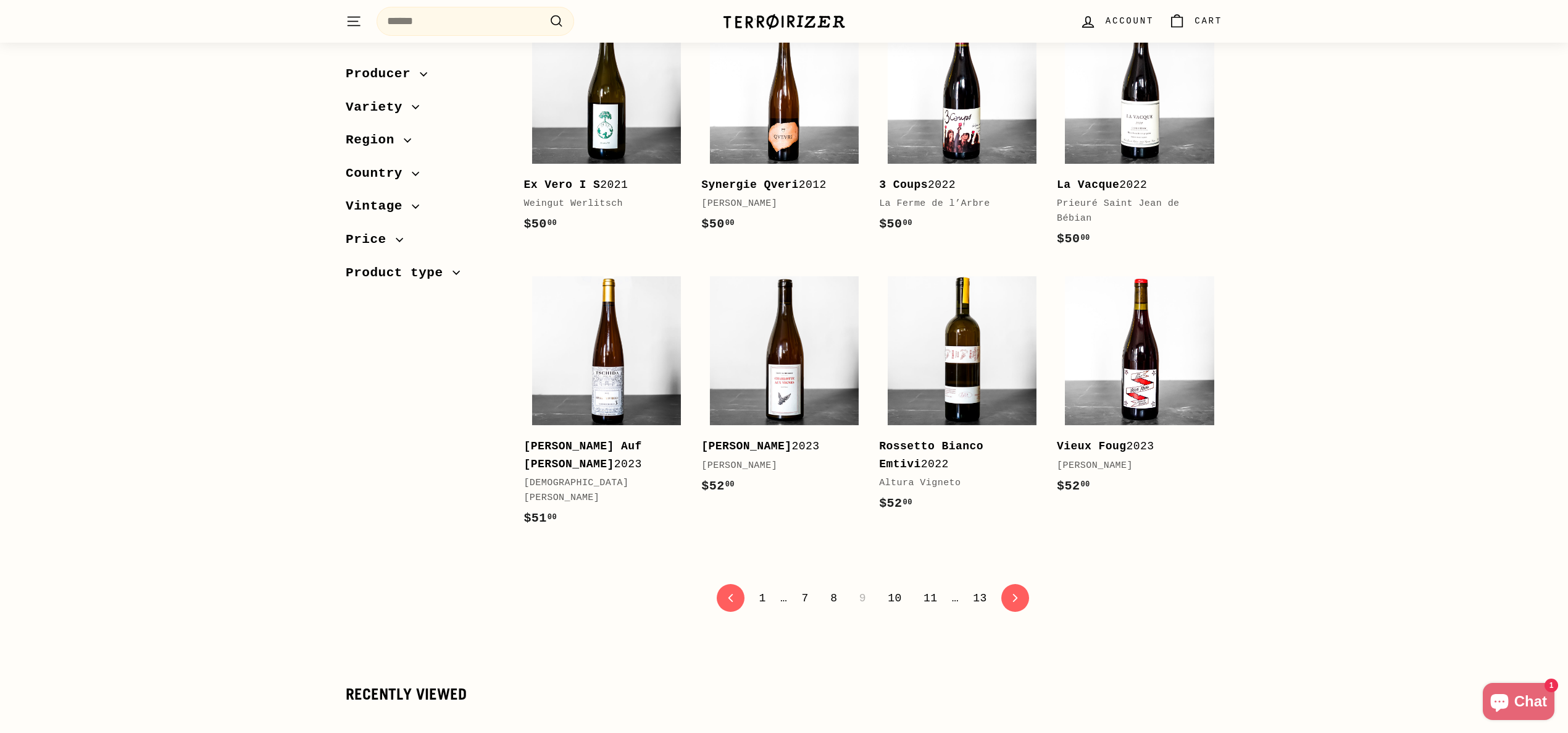
click at [835, 588] on link "8" at bounding box center [834, 598] width 21 height 21
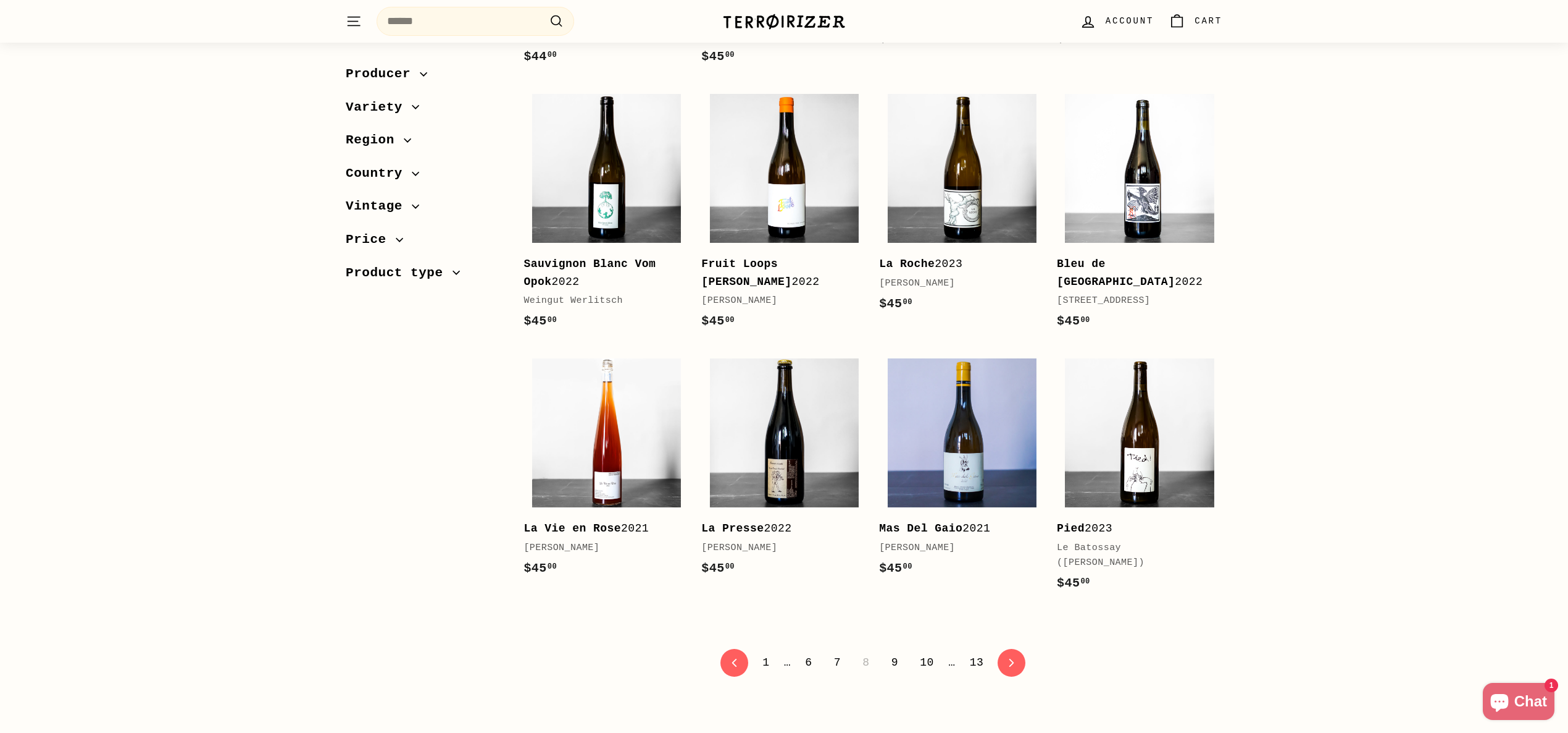
scroll to position [2275, 0]
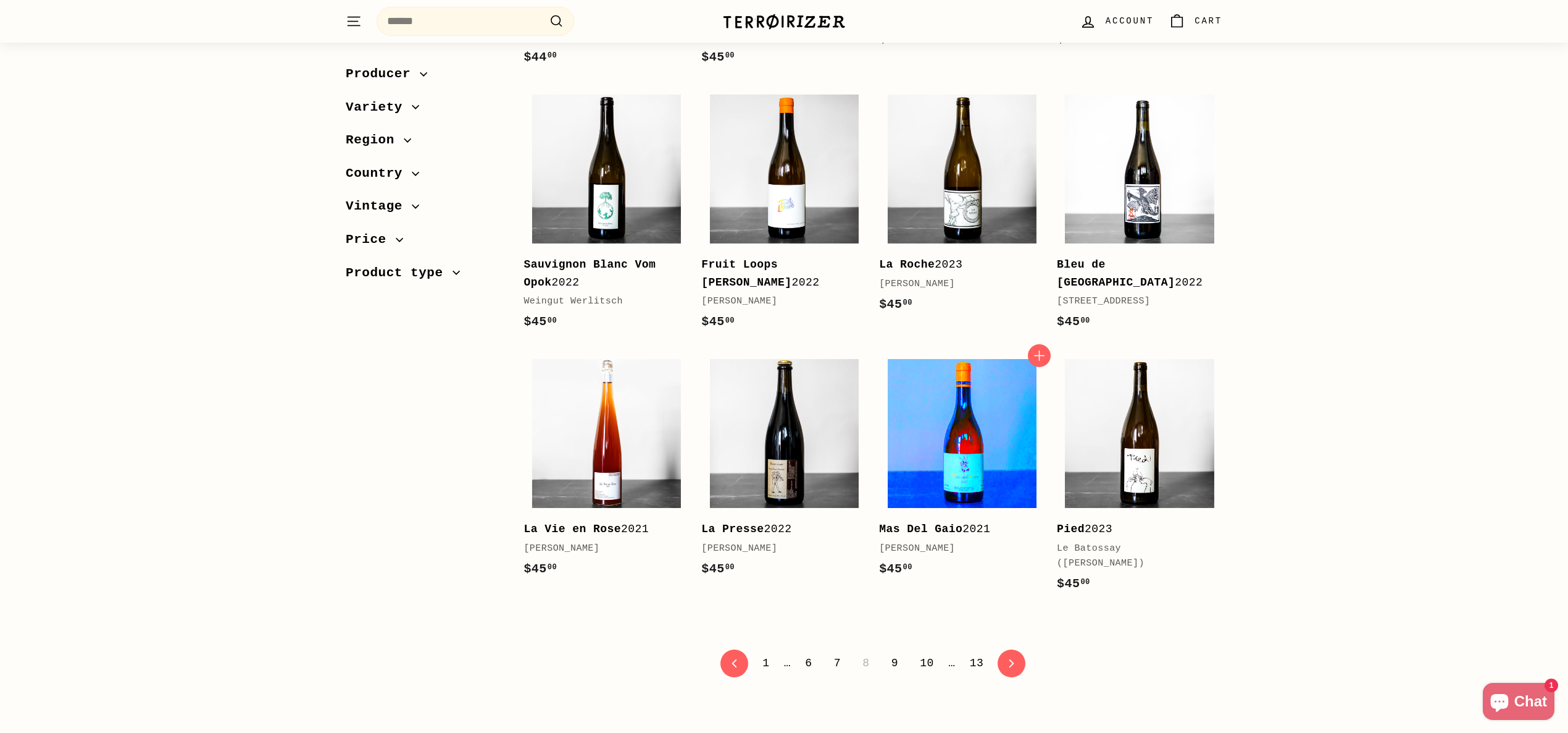
click at [1005, 487] on img at bounding box center [962, 433] width 149 height 149
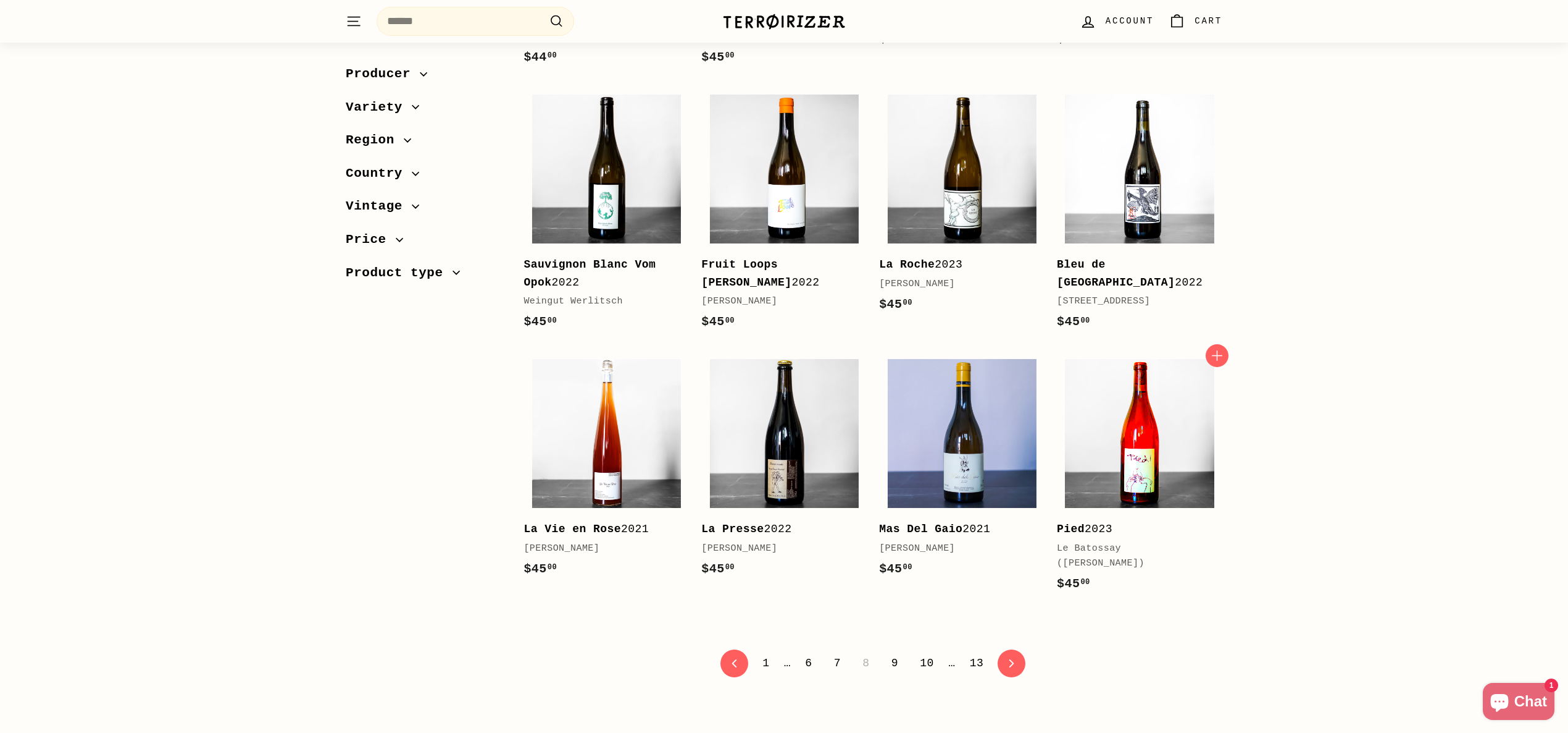
click at [1201, 436] on img at bounding box center [1139, 433] width 149 height 149
click at [640, 197] on img at bounding box center [607, 169] width 149 height 149
drag, startPoint x: 521, startPoint y: 265, endPoint x: 555, endPoint y: 281, distance: 37.6
click at [555, 281] on div "Add to cart Sauvignon Blanc Vom Opok 2022 Weingut Werlitsch $45 00 $45.00" at bounding box center [606, 215] width 178 height 258
copy b "Sauvignon Blanc Vom Opok"
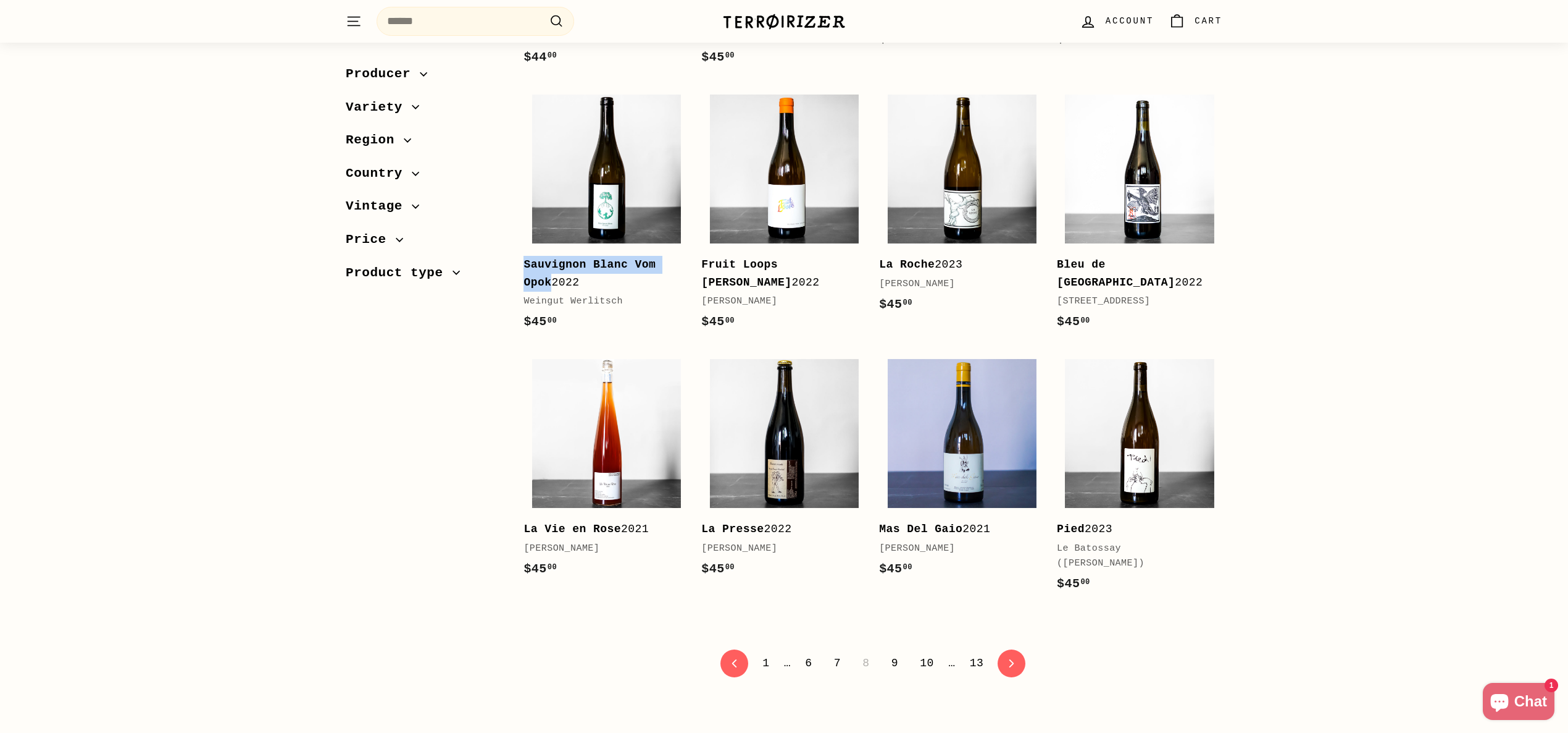
click at [810, 665] on link "6" at bounding box center [808, 662] width 21 height 21
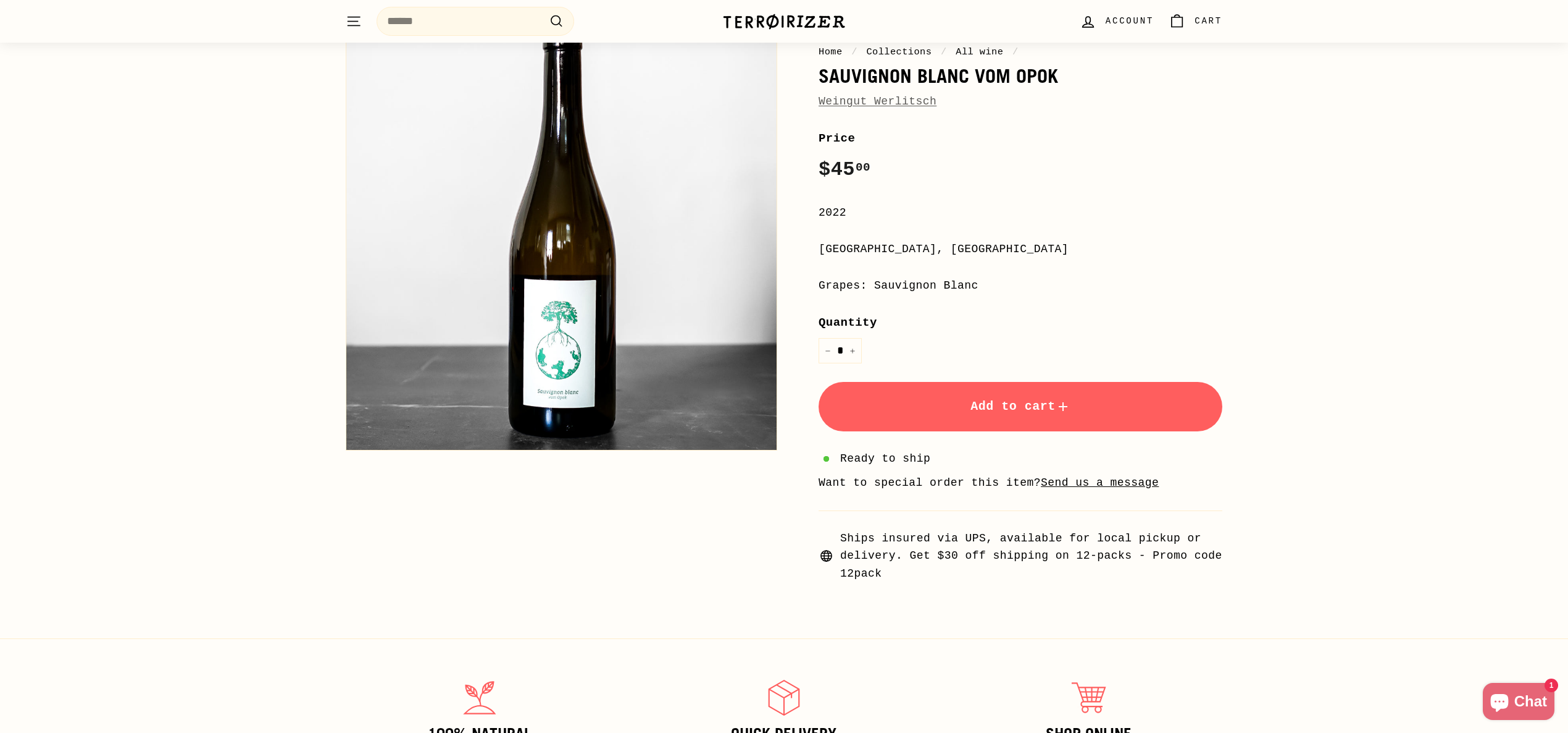
scroll to position [116, 0]
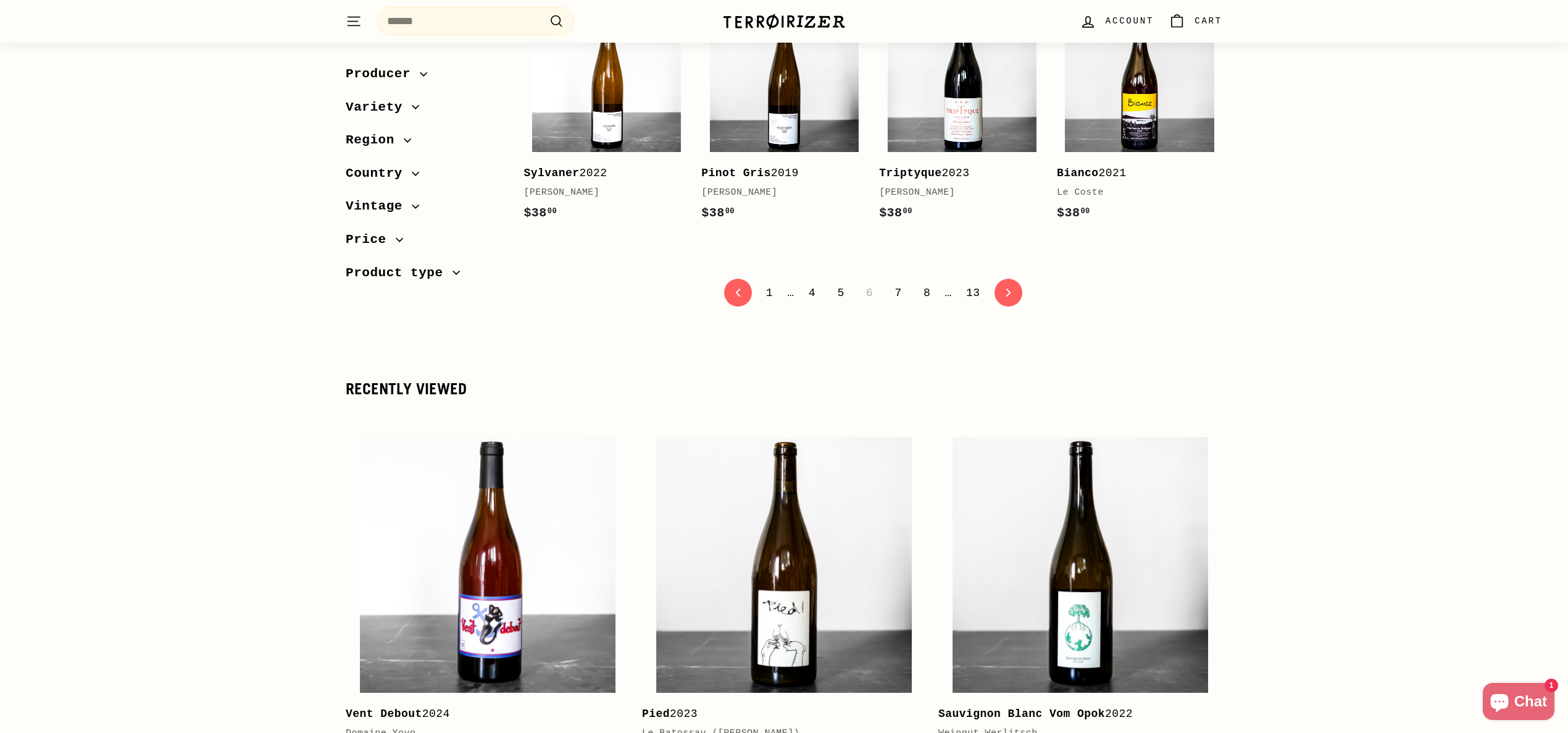
scroll to position [2469, 0]
